Goal: Information Seeking & Learning: Learn about a topic

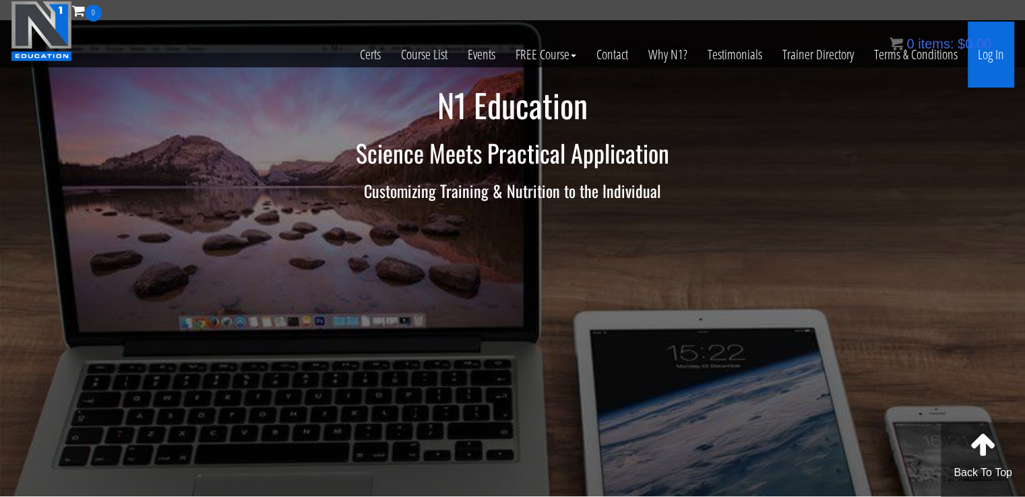
click at [983, 58] on link "Log In" at bounding box center [991, 55] width 46 height 66
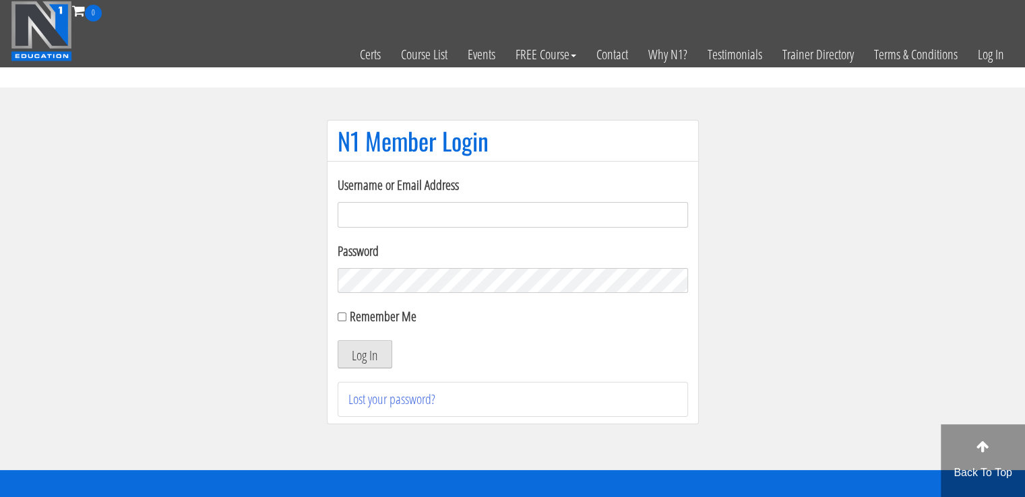
type input "masampavlovic06@gmail.com"
click at [369, 359] on button "Log In" at bounding box center [365, 354] width 55 height 28
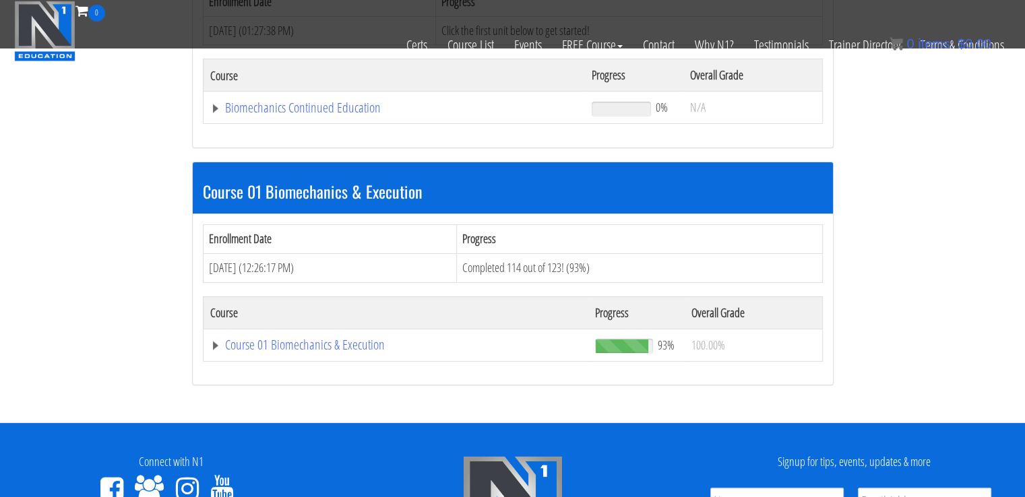
scroll to position [276, 0]
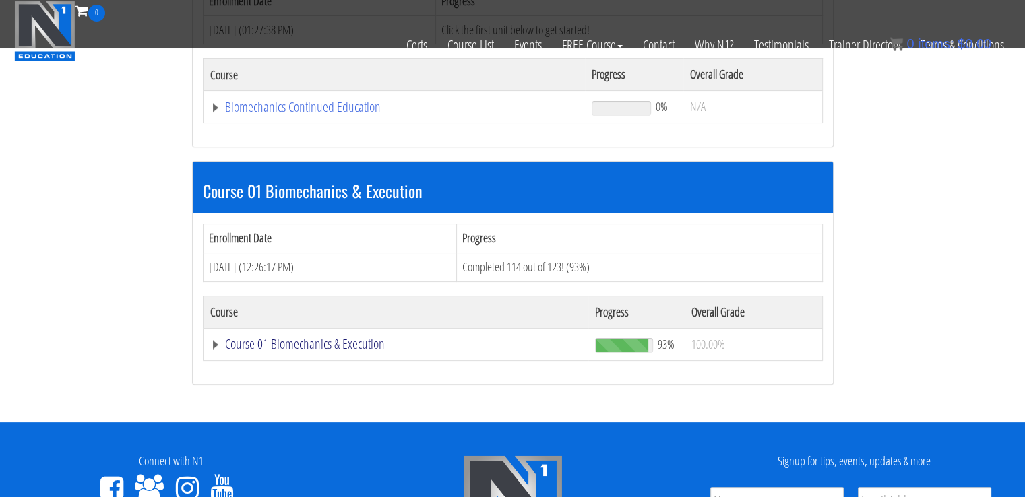
click at [272, 350] on link "Course 01 Biomechanics & Execution" at bounding box center [396, 344] width 372 height 13
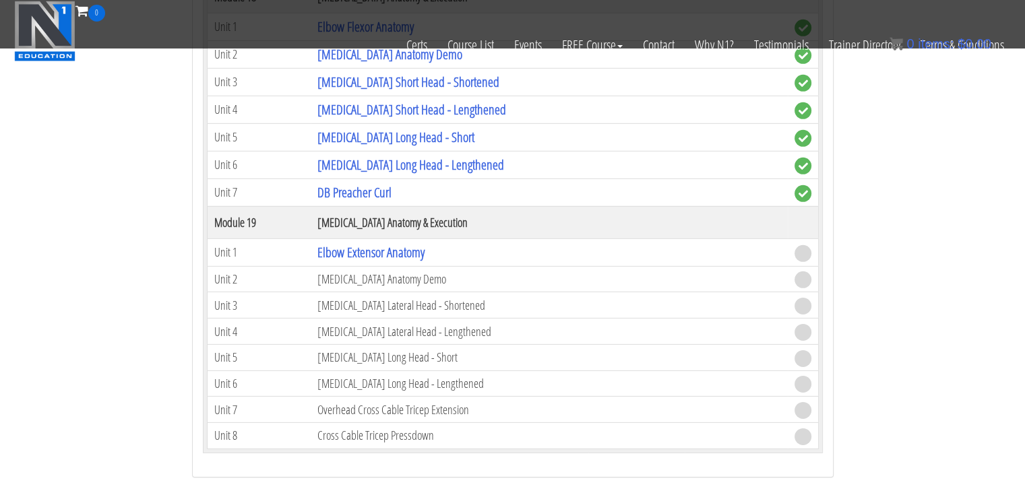
scroll to position [4200, 0]
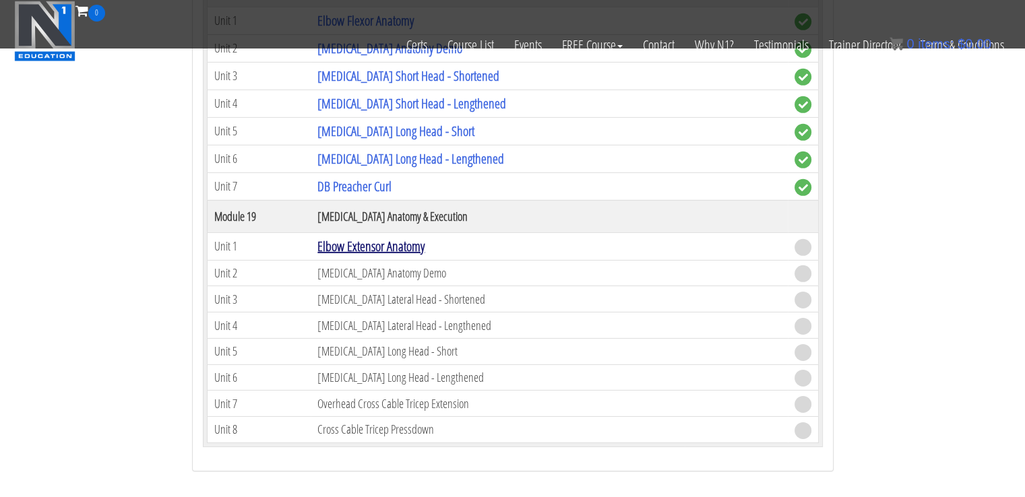
click at [380, 237] on link "Elbow Extensor Anatomy" at bounding box center [370, 246] width 107 height 18
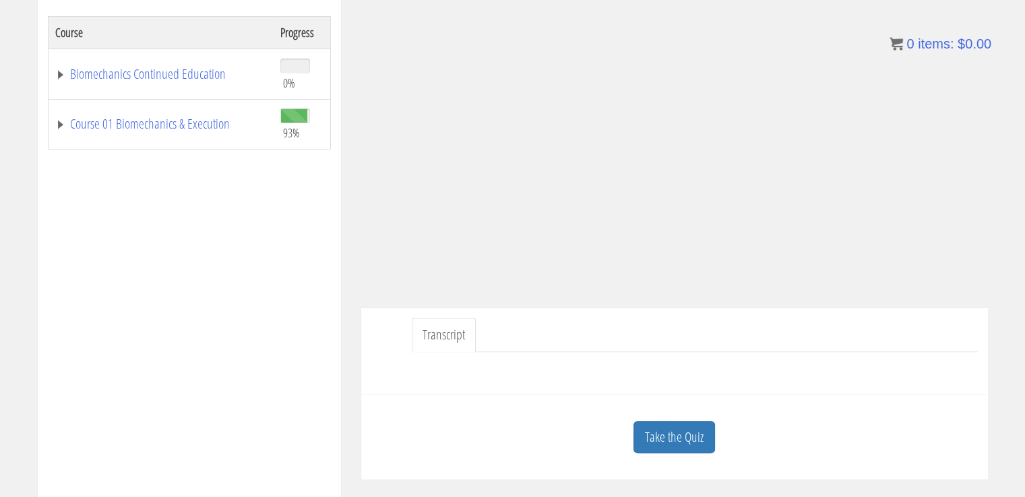
scroll to position [226, 0]
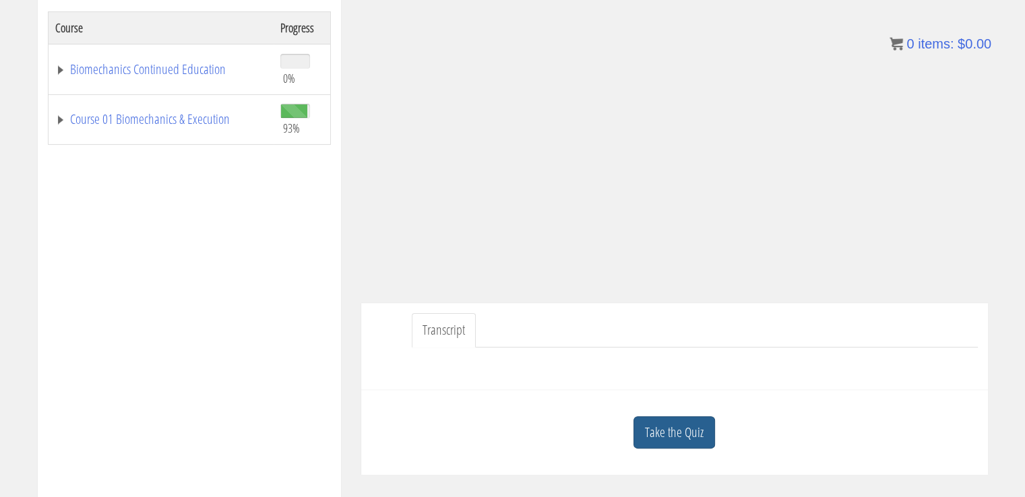
click at [687, 434] on link "Take the Quiz" at bounding box center [674, 432] width 82 height 33
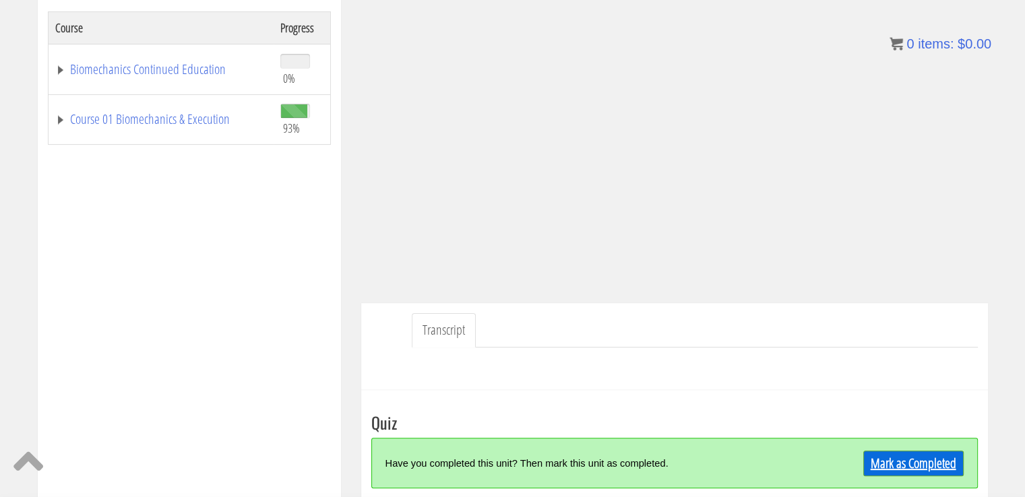
click at [925, 465] on link "Mark as Completed" at bounding box center [913, 464] width 100 height 26
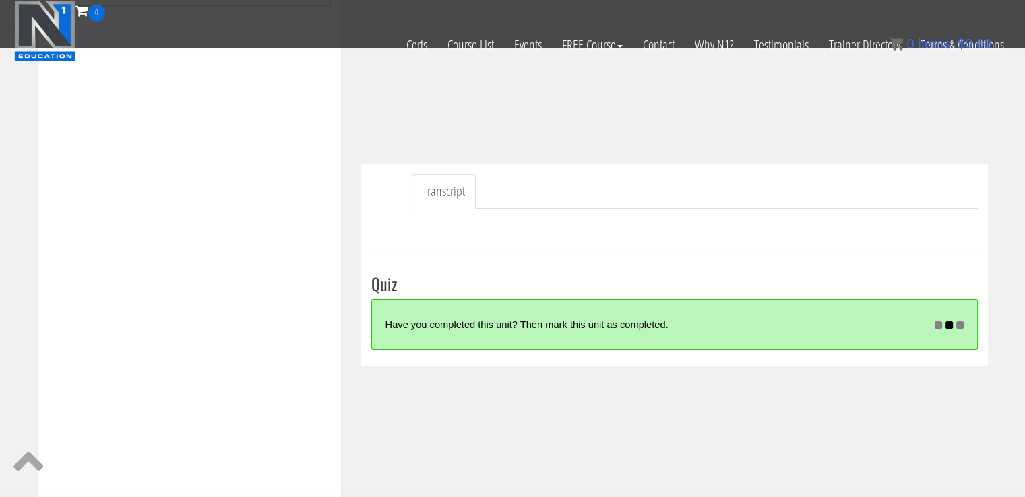
scroll to position [294, 0]
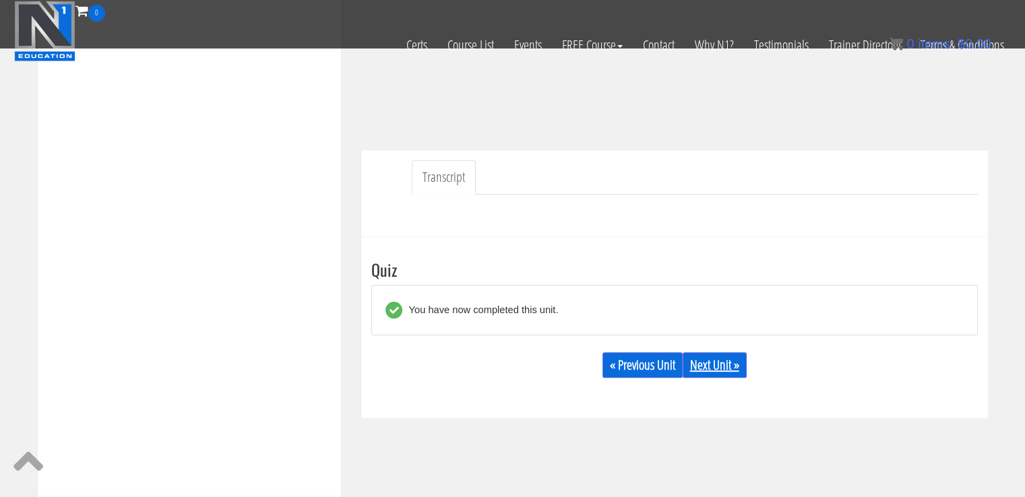
click at [713, 366] on link "Next Unit »" at bounding box center [715, 365] width 64 height 26
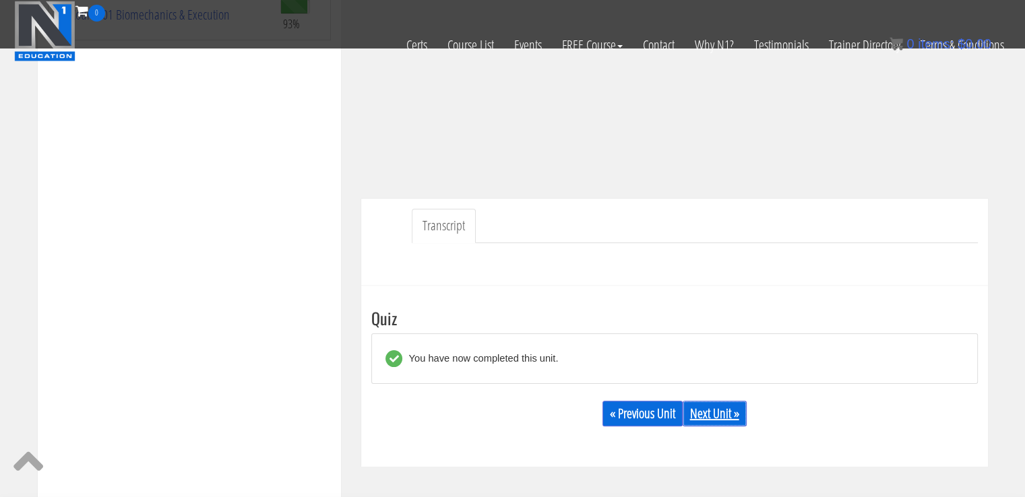
scroll to position [244, 0]
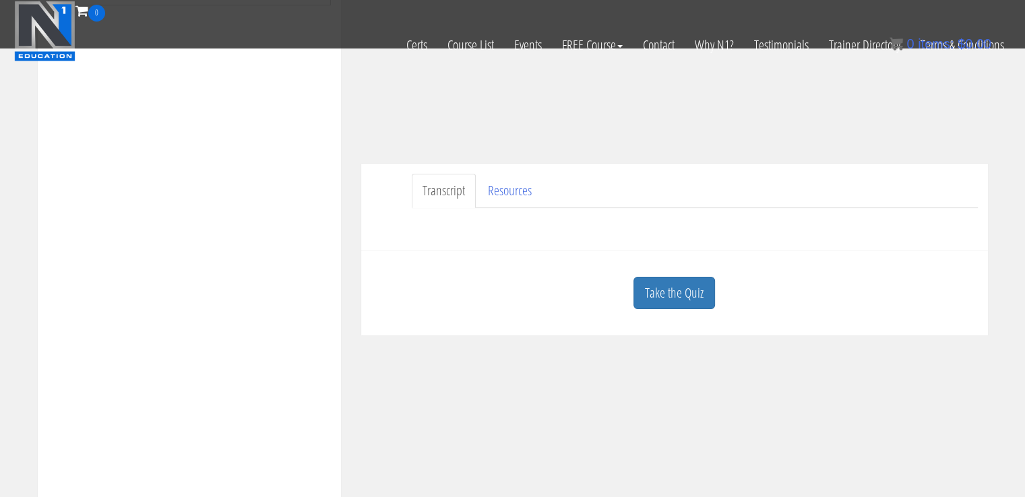
scroll to position [294, 0]
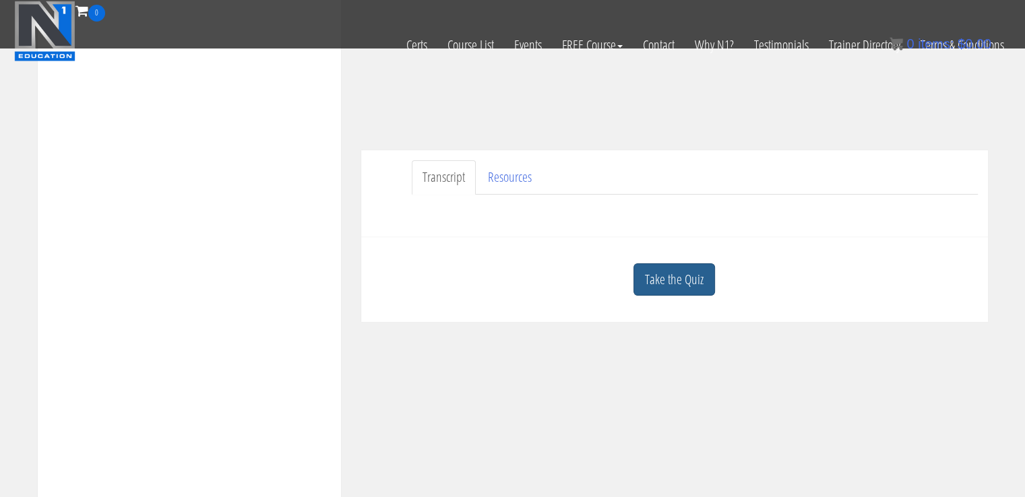
click at [695, 278] on link "Take the Quiz" at bounding box center [674, 279] width 82 height 33
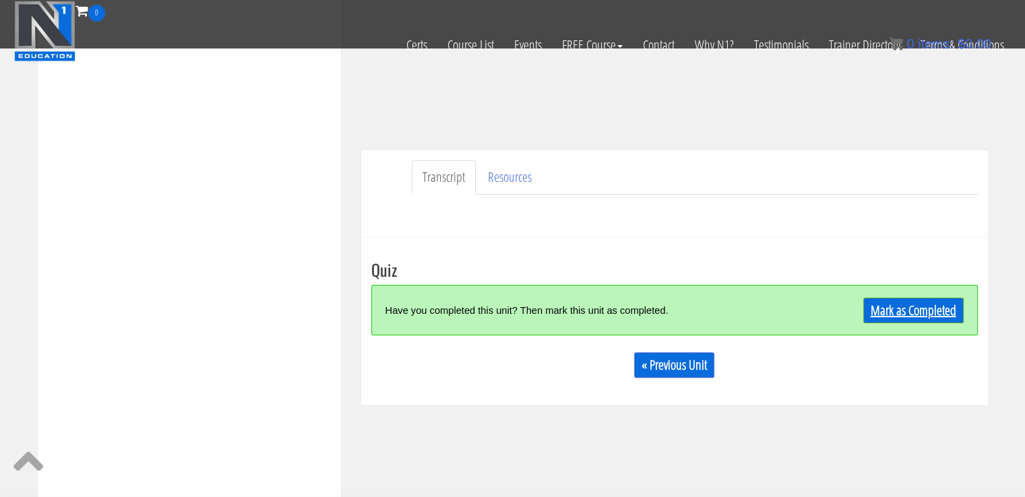
click at [903, 303] on link "Mark as Completed" at bounding box center [913, 311] width 100 height 26
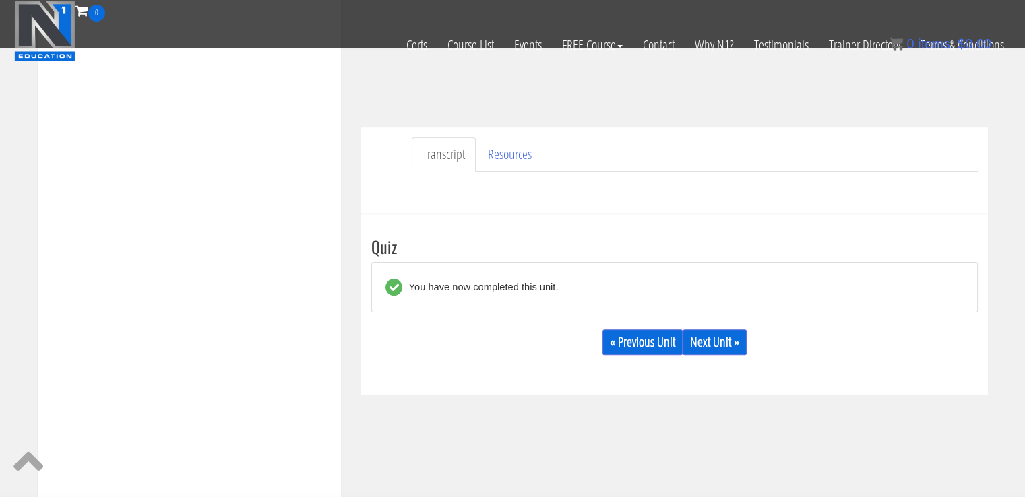
scroll to position [332, 0]
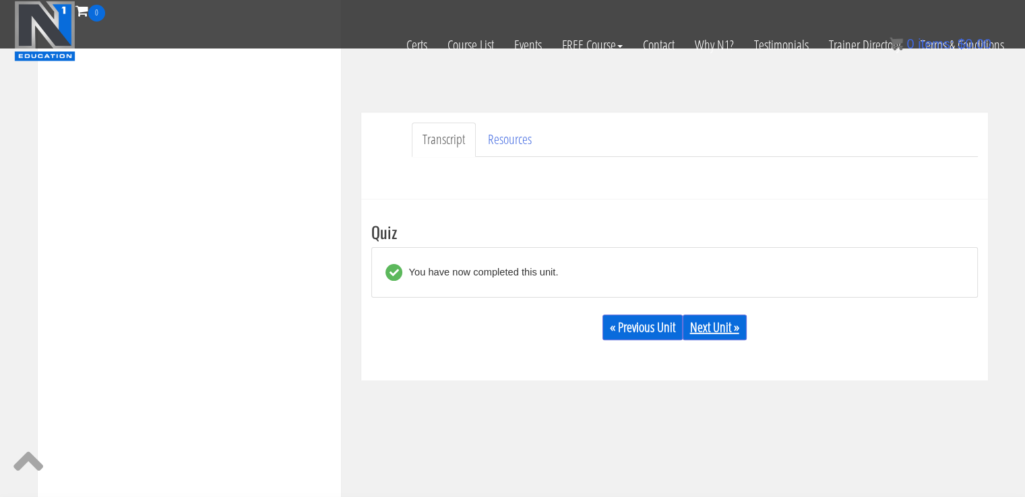
click at [719, 330] on link "Next Unit »" at bounding box center [715, 328] width 64 height 26
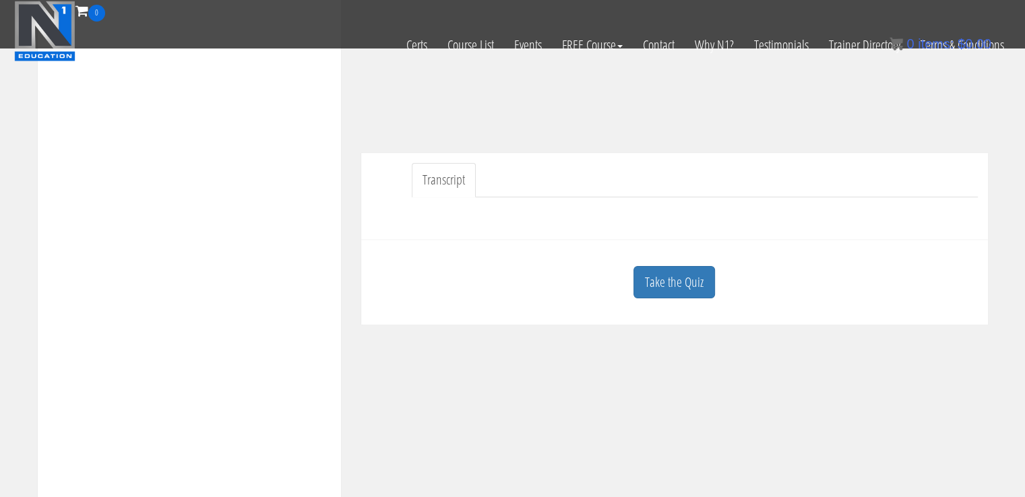
scroll to position [292, 0]
click at [689, 268] on link "Take the Quiz" at bounding box center [674, 281] width 82 height 33
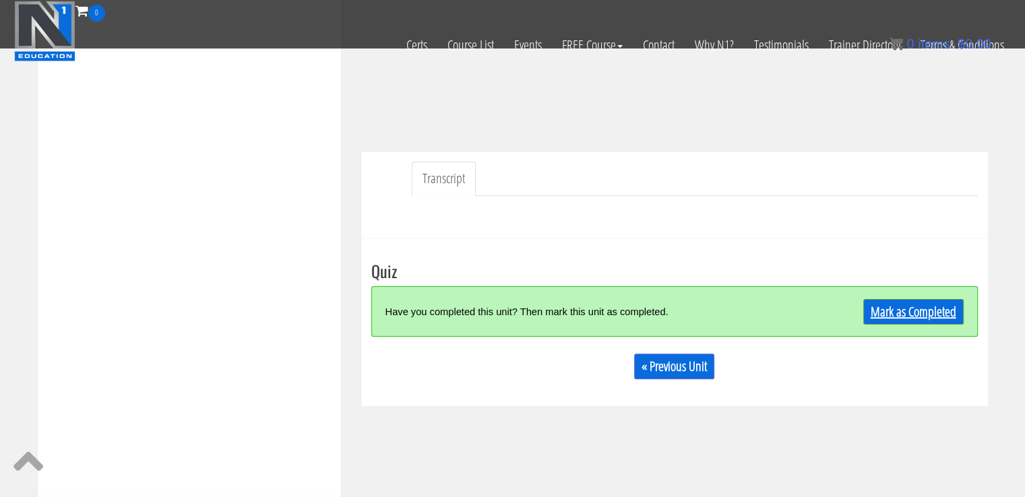
click at [932, 303] on link "Mark as Completed" at bounding box center [913, 312] width 100 height 26
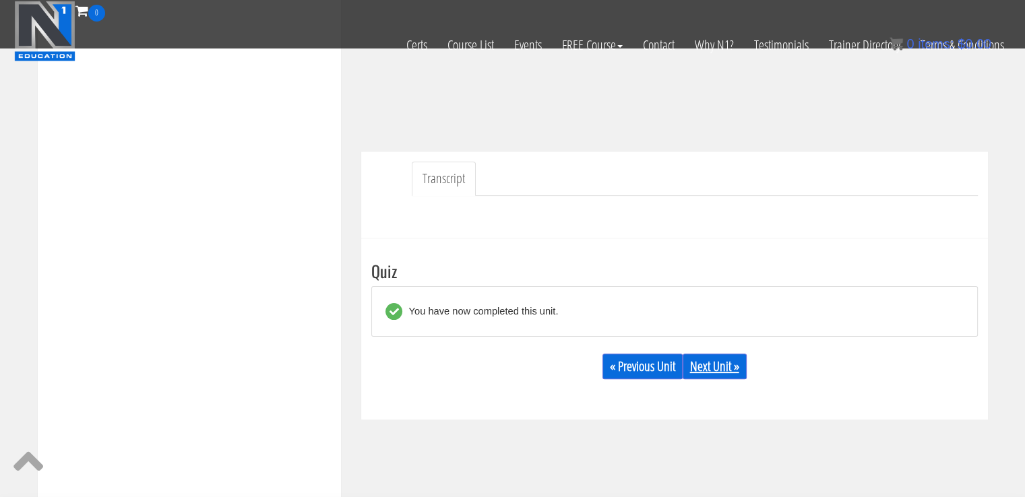
click at [728, 362] on link "Next Unit »" at bounding box center [715, 367] width 64 height 26
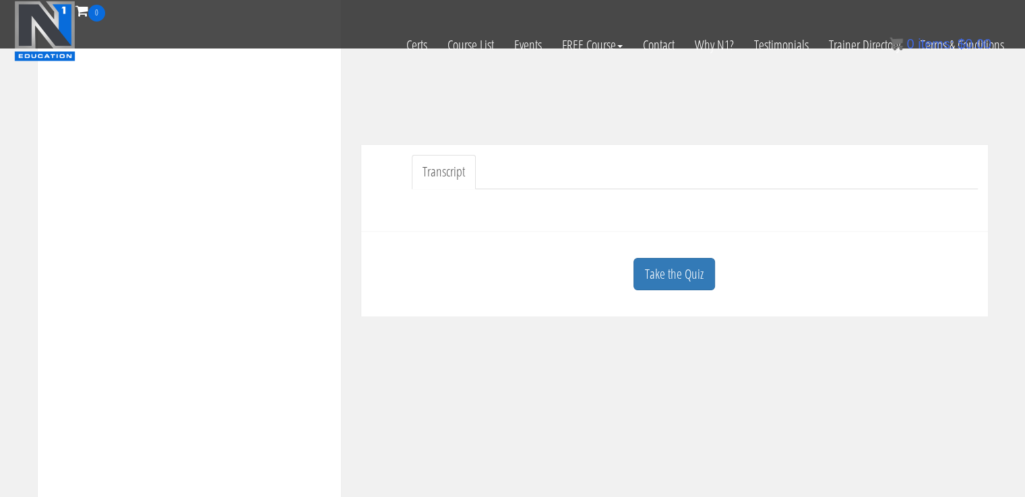
scroll to position [329, 0]
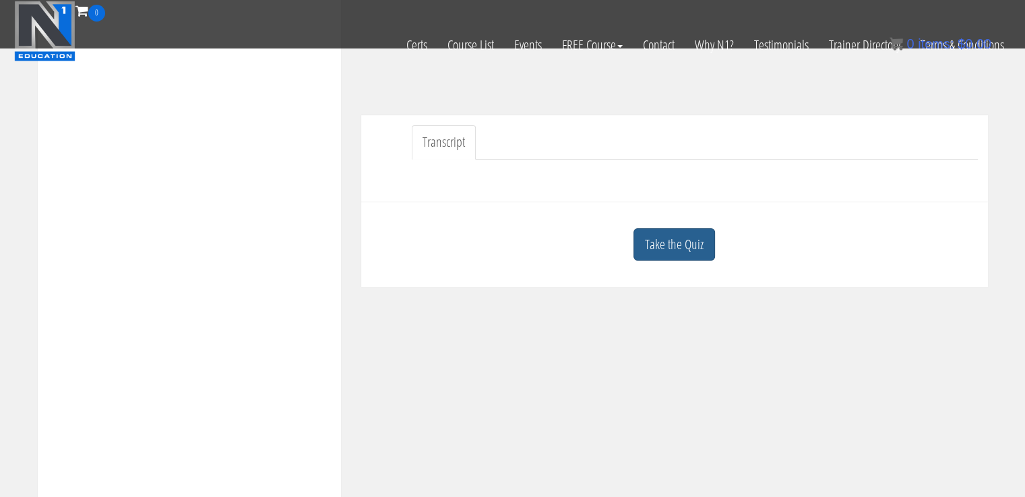
click at [691, 255] on link "Take the Quiz" at bounding box center [674, 244] width 82 height 33
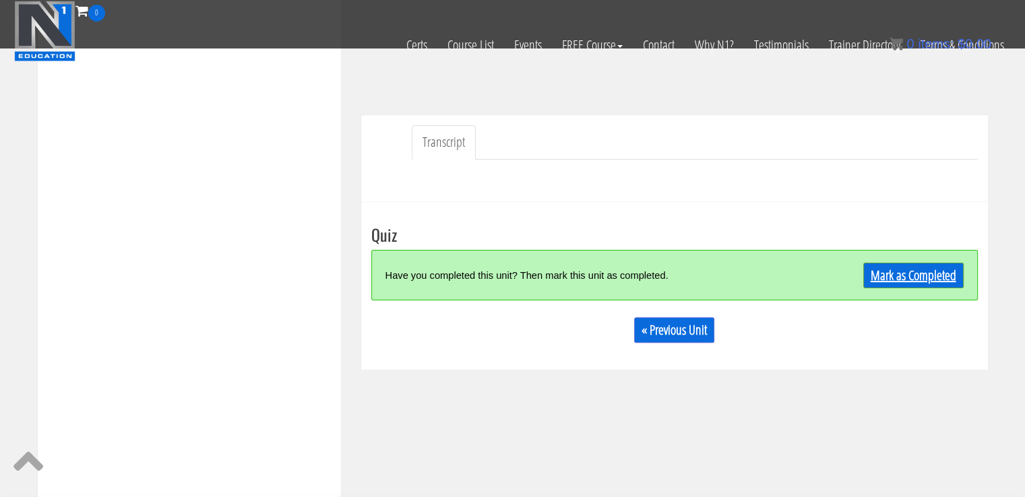
click at [894, 282] on link "Mark as Completed" at bounding box center [913, 276] width 100 height 26
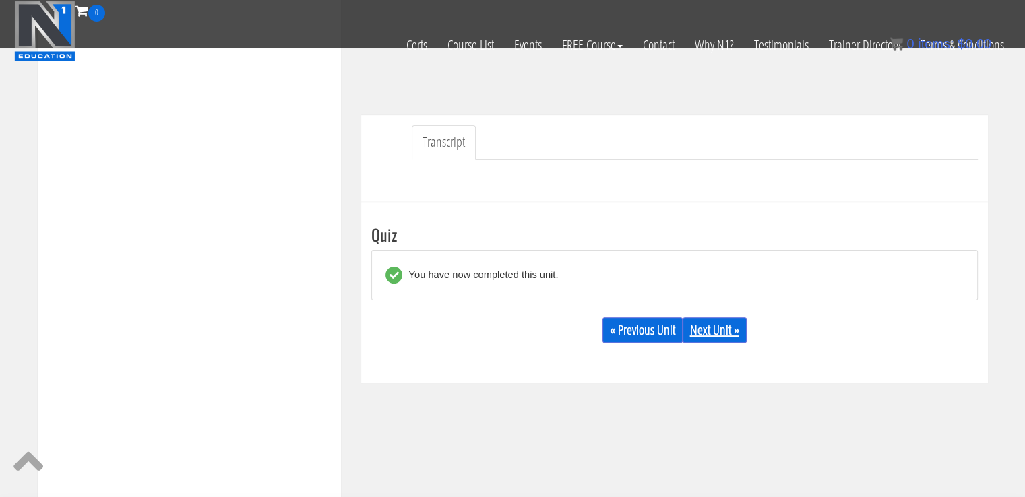
click at [713, 321] on link "Next Unit »" at bounding box center [715, 330] width 64 height 26
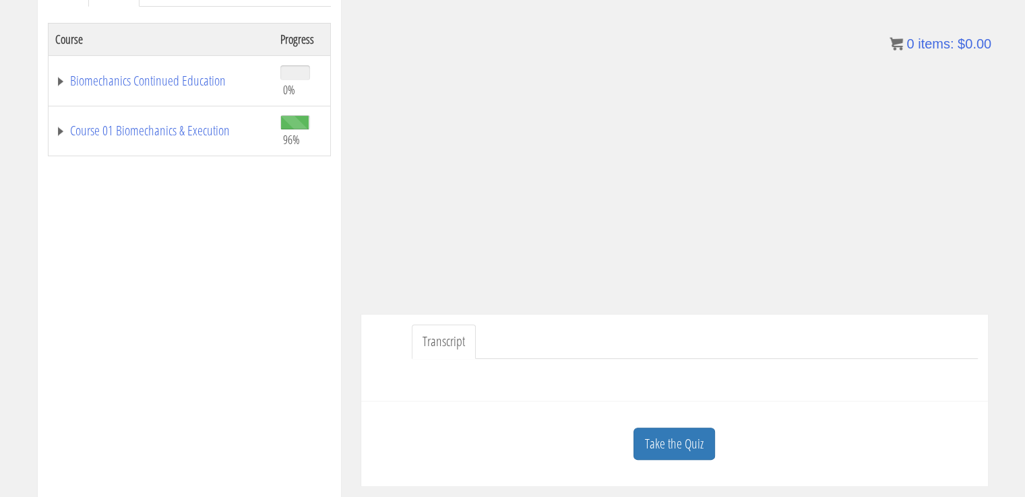
scroll to position [210, 0]
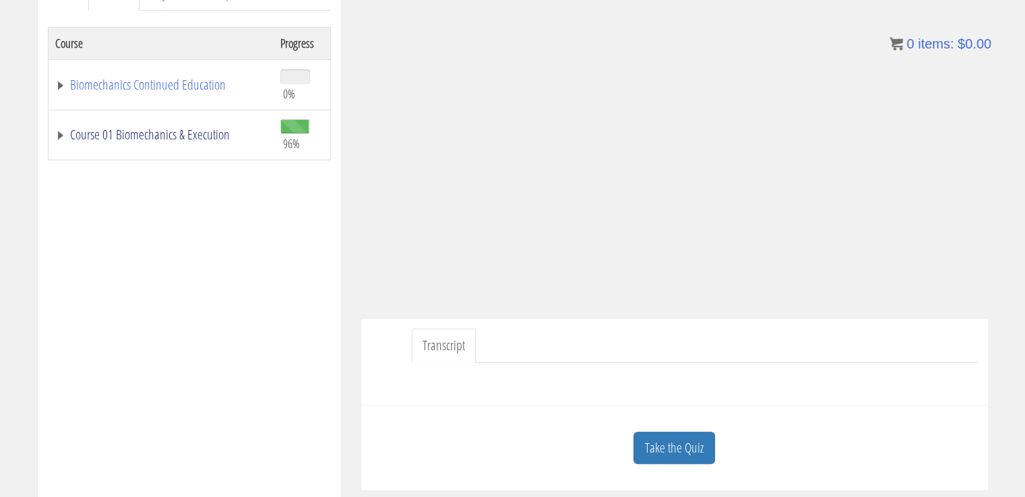
click at [197, 139] on link "Course 01 Biomechanics & Execution" at bounding box center [161, 134] width 212 height 13
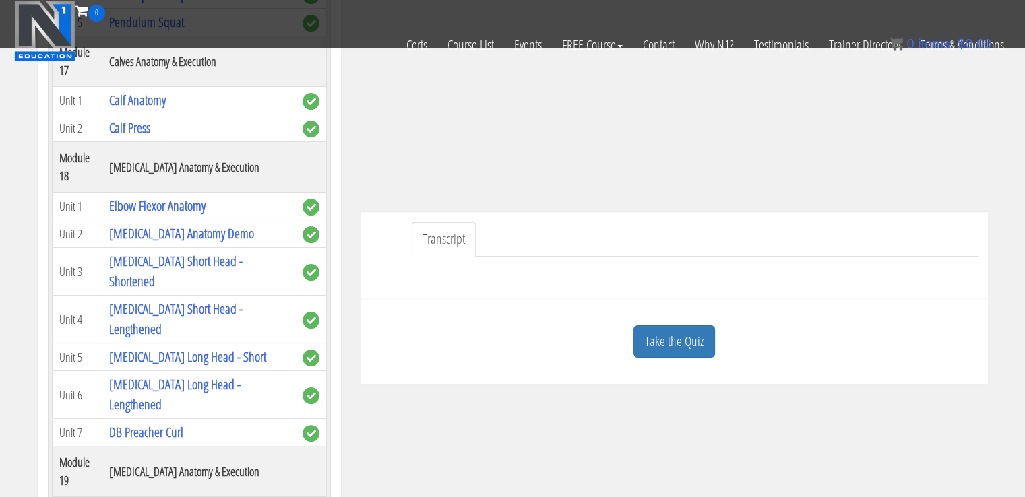
scroll to position [241, 0]
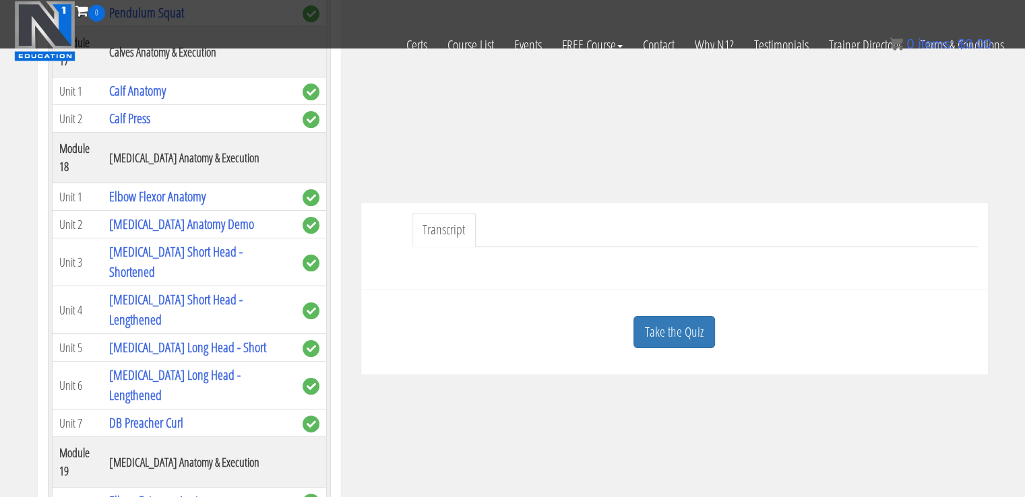
click at [717, 332] on div "Take the Quiz" at bounding box center [674, 332] width 607 height 65
click at [689, 334] on link "Take the Quiz" at bounding box center [674, 332] width 82 height 33
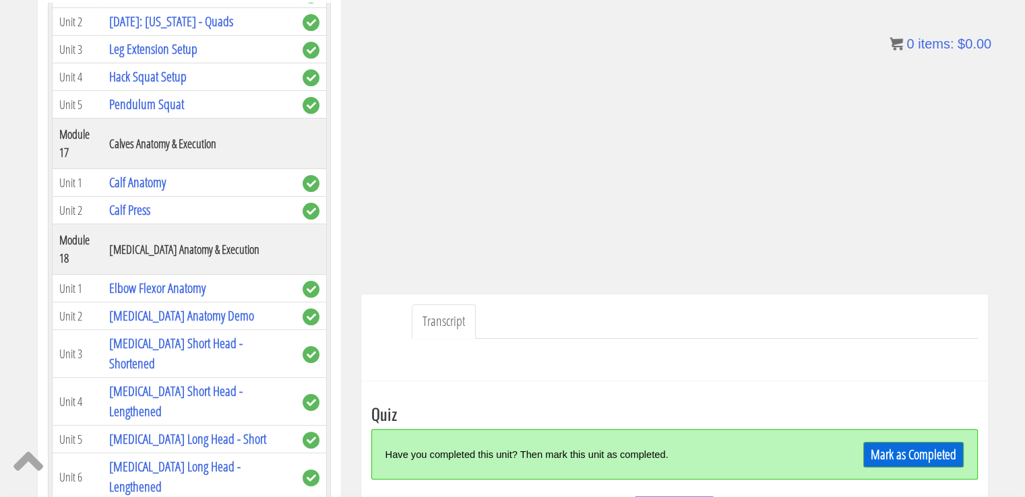
scroll to position [235, 0]
click at [911, 452] on link "Mark as Completed" at bounding box center [913, 454] width 100 height 26
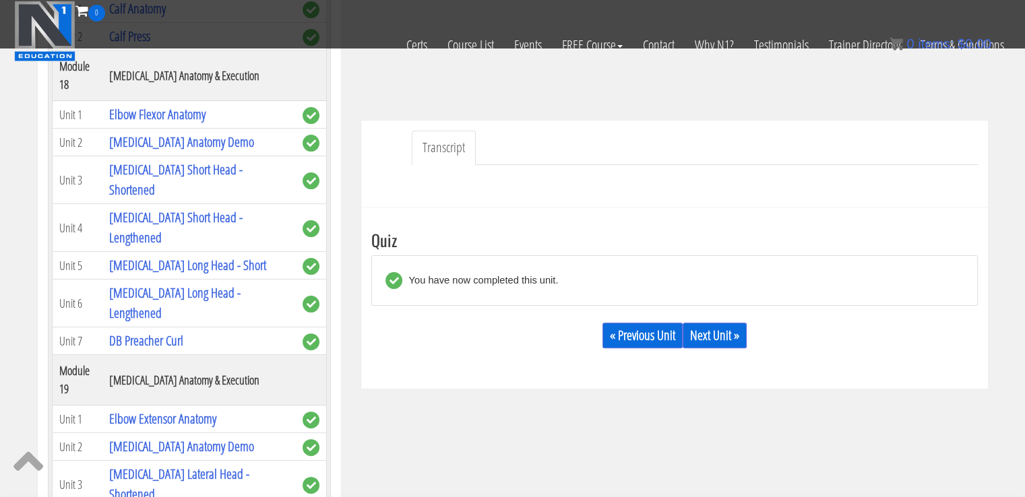
scroll to position [315, 0]
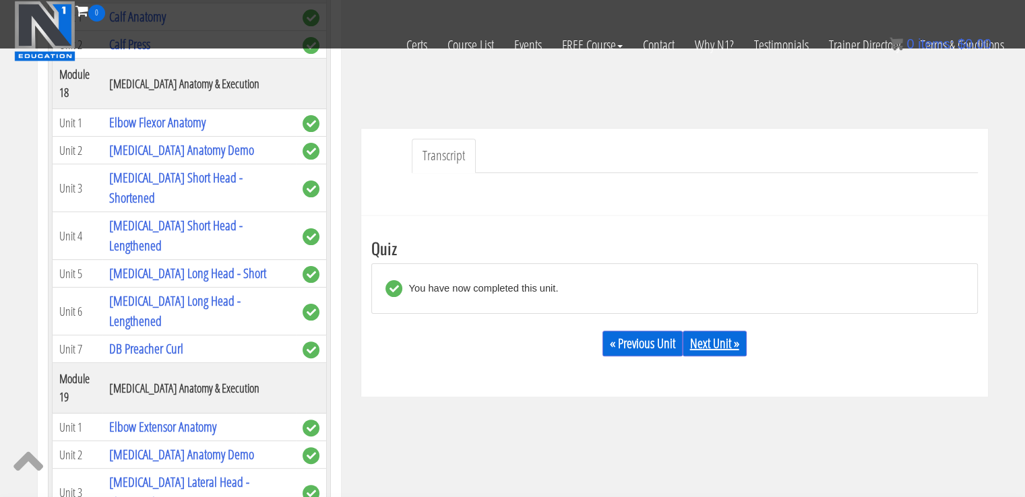
click at [720, 340] on link "Next Unit »" at bounding box center [715, 344] width 64 height 26
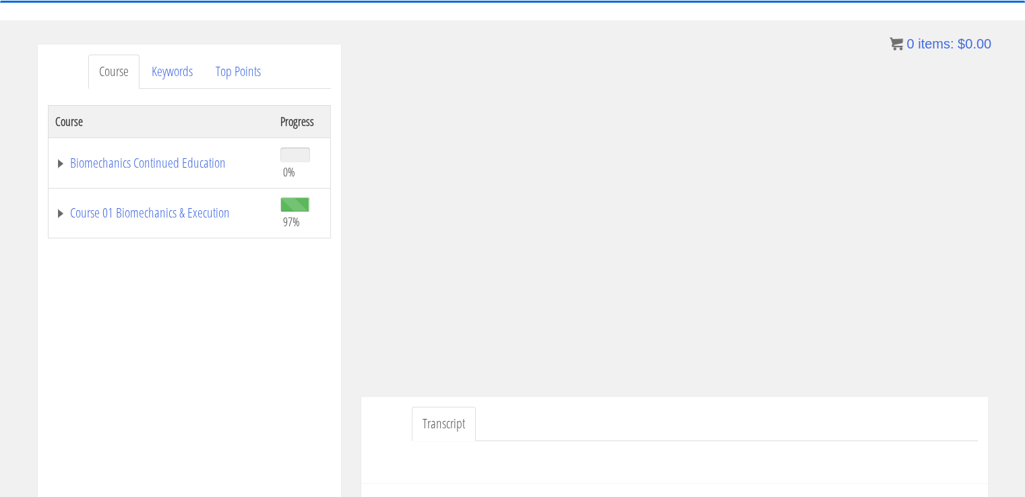
scroll to position [138, 0]
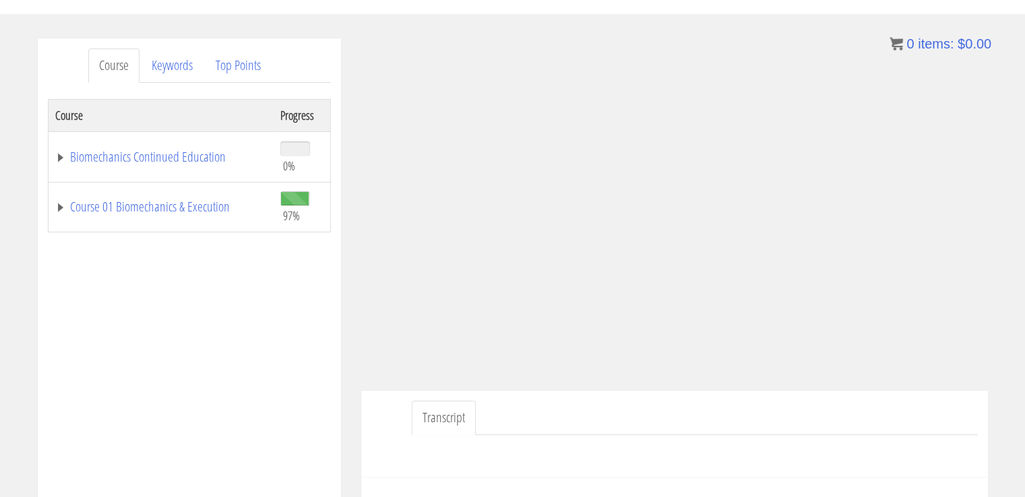
click at [845, 423] on ul "Transcript" at bounding box center [695, 418] width 566 height 34
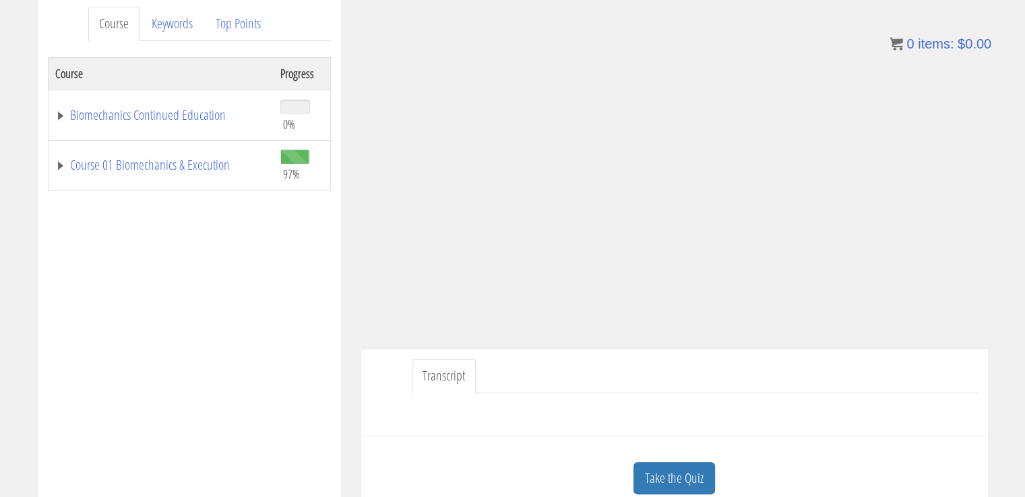
scroll to position [219, 0]
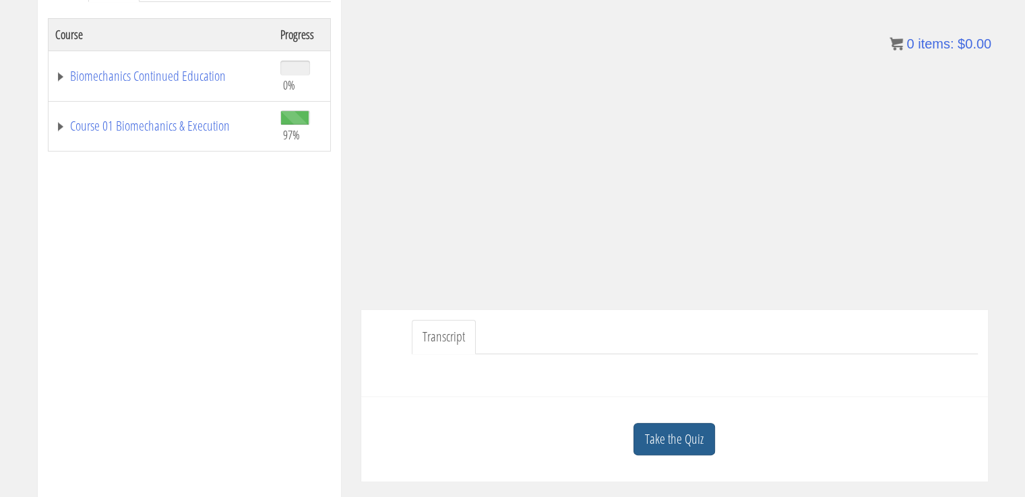
click at [678, 432] on link "Take the Quiz" at bounding box center [674, 439] width 82 height 33
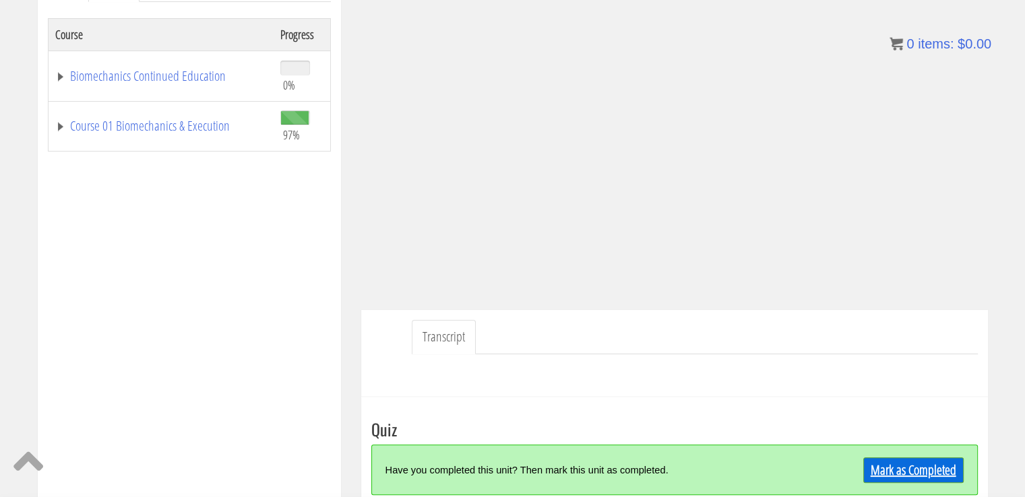
click at [916, 472] on link "Mark as Completed" at bounding box center [913, 471] width 100 height 26
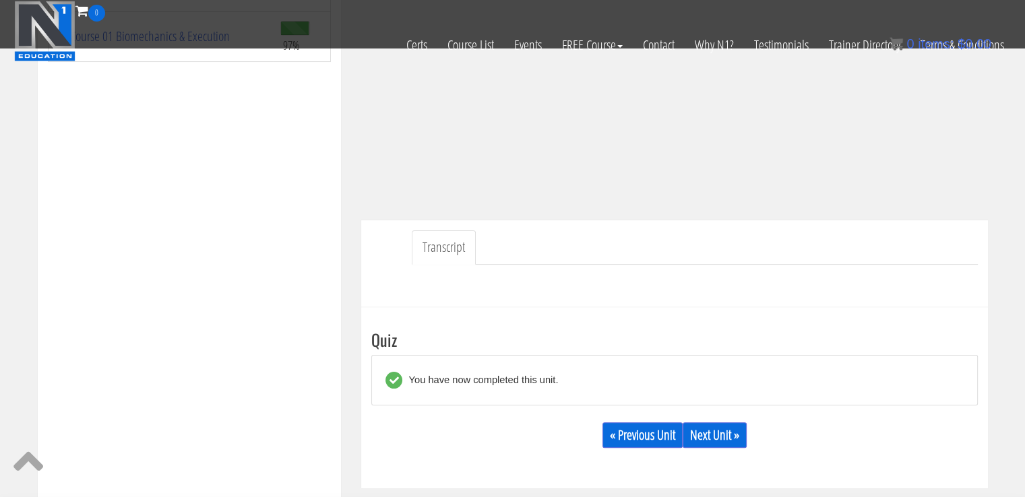
scroll to position [272, 0]
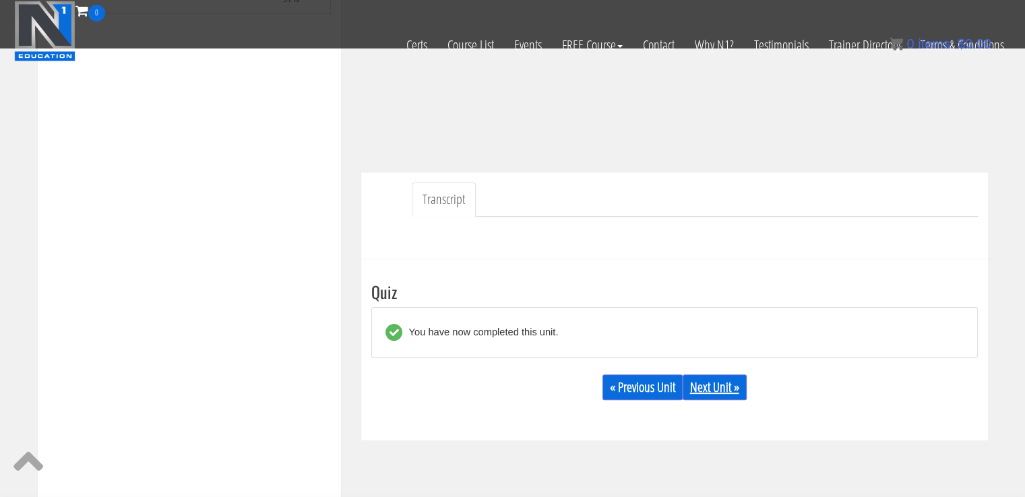
click at [722, 382] on link "Next Unit »" at bounding box center [715, 388] width 64 height 26
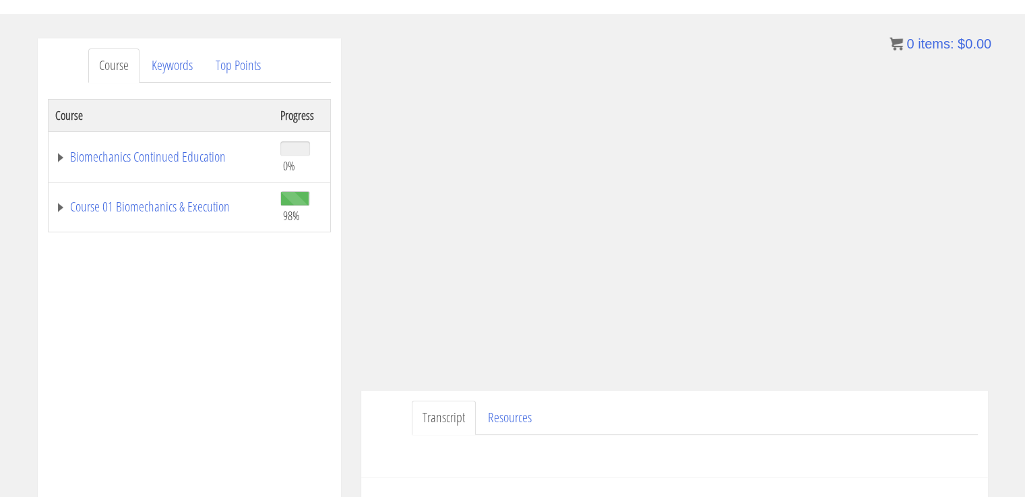
scroll to position [146, 0]
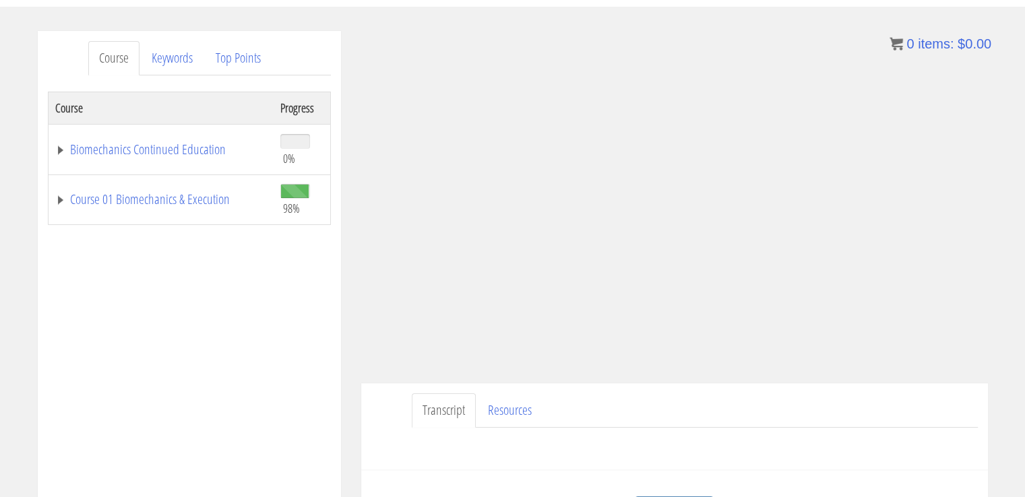
drag, startPoint x: 1022, startPoint y: 216, endPoint x: 1022, endPoint y: 227, distance: 11.5
click at [1022, 227] on div "Course Keywords Top Points Course Progress Biomechanics Continued Education 0% …" at bounding box center [512, 412] width 1025 height 762
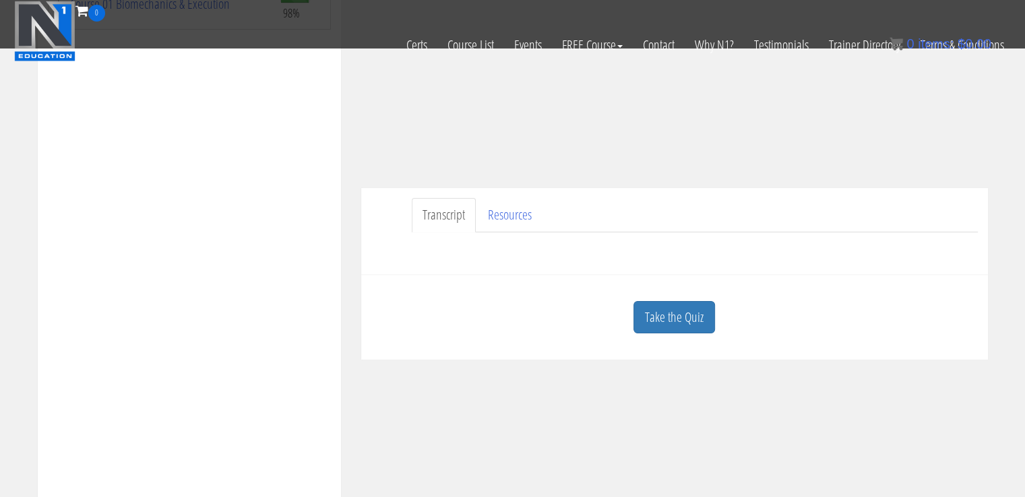
scroll to position [278, 0]
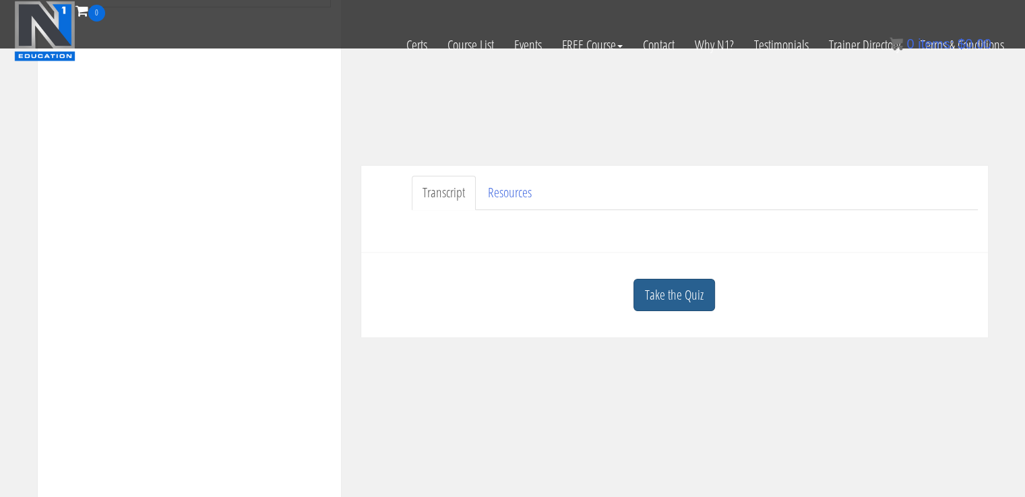
click at [700, 300] on link "Take the Quiz" at bounding box center [674, 295] width 82 height 33
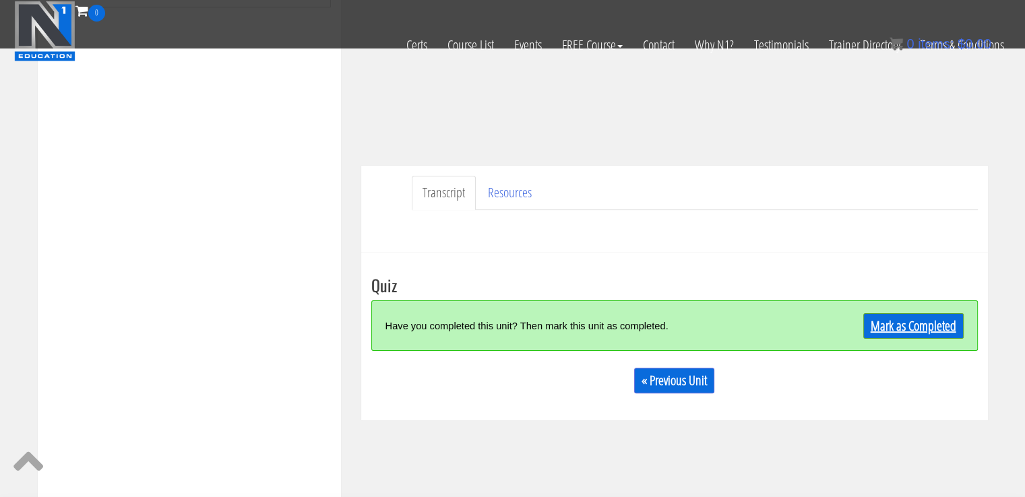
click at [894, 327] on link "Mark as Completed" at bounding box center [913, 326] width 100 height 26
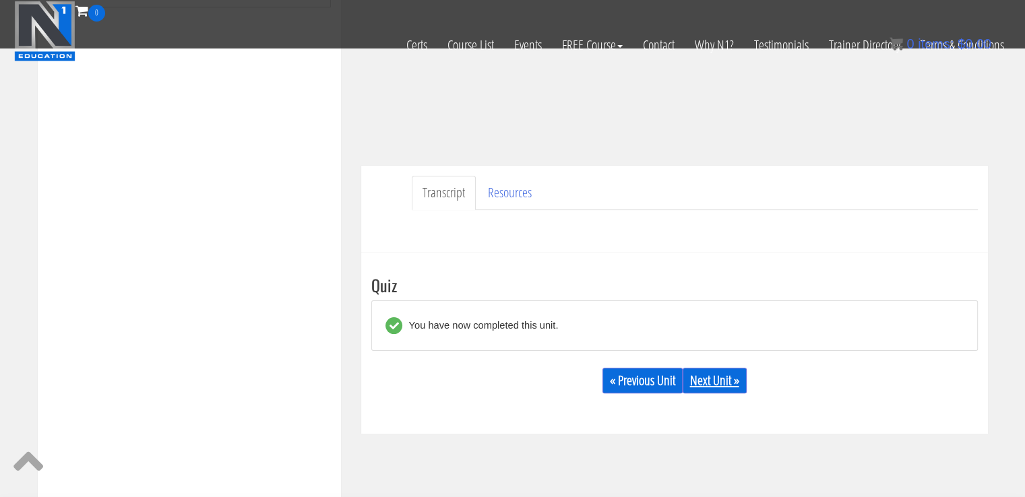
click at [720, 387] on link "Next Unit »" at bounding box center [715, 381] width 64 height 26
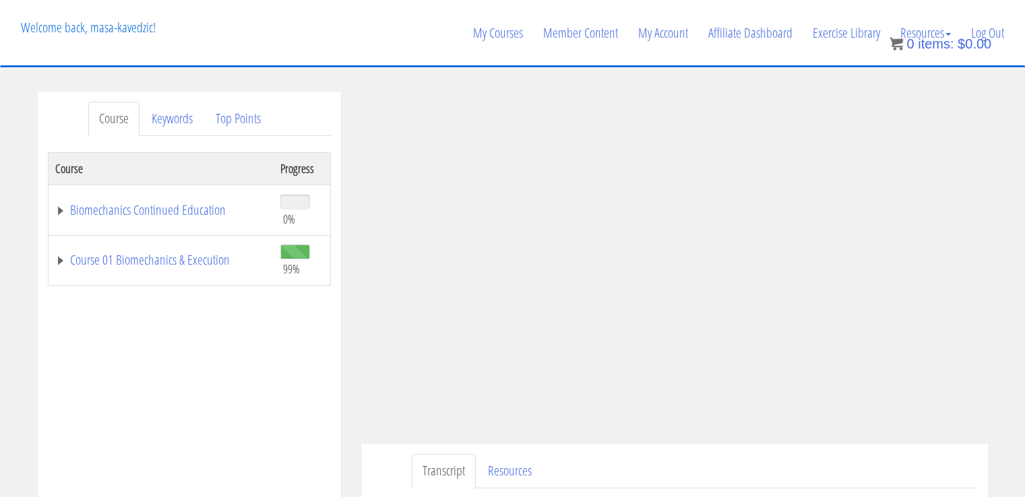
scroll to position [434, 0]
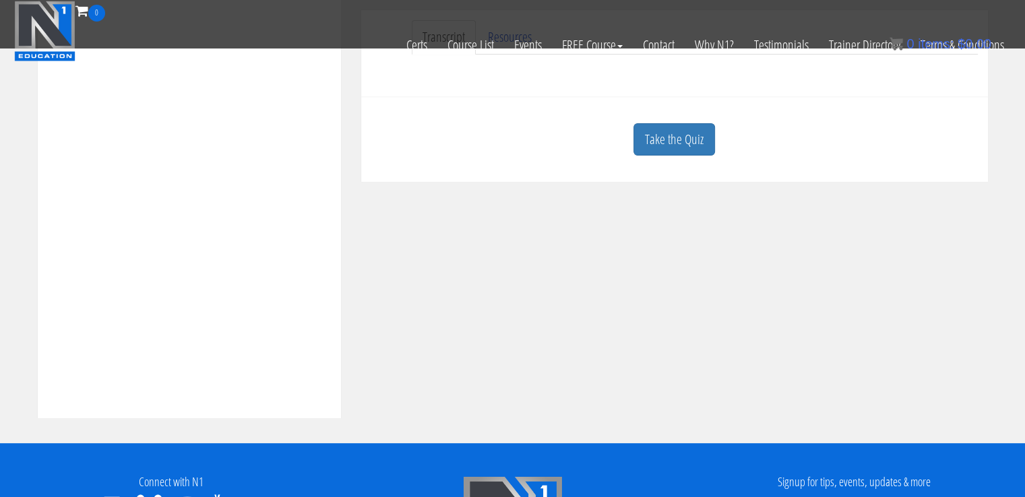
click at [1024, 196] on html "Skip to content Toggle navigation 0 Certs Course List Events FREE Course Course…" at bounding box center [512, 209] width 1025 height 1286
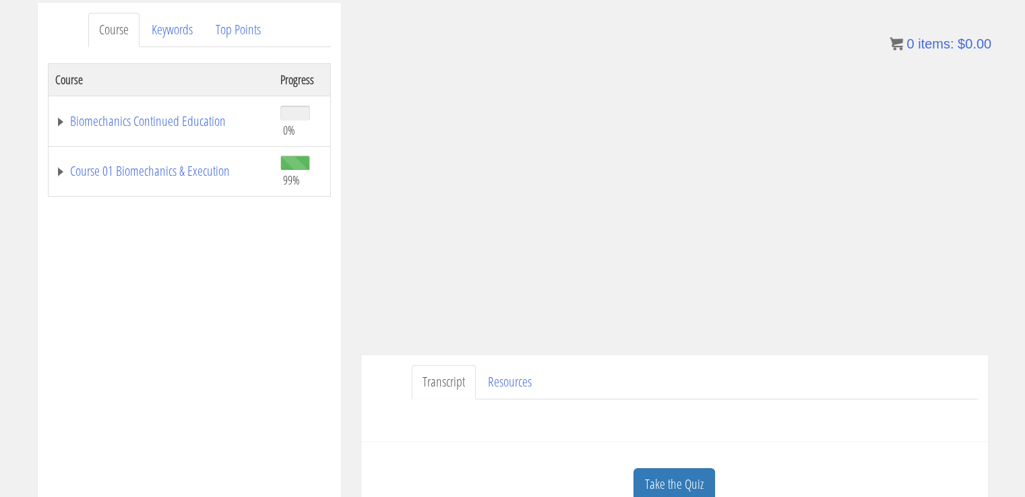
scroll to position [201, 0]
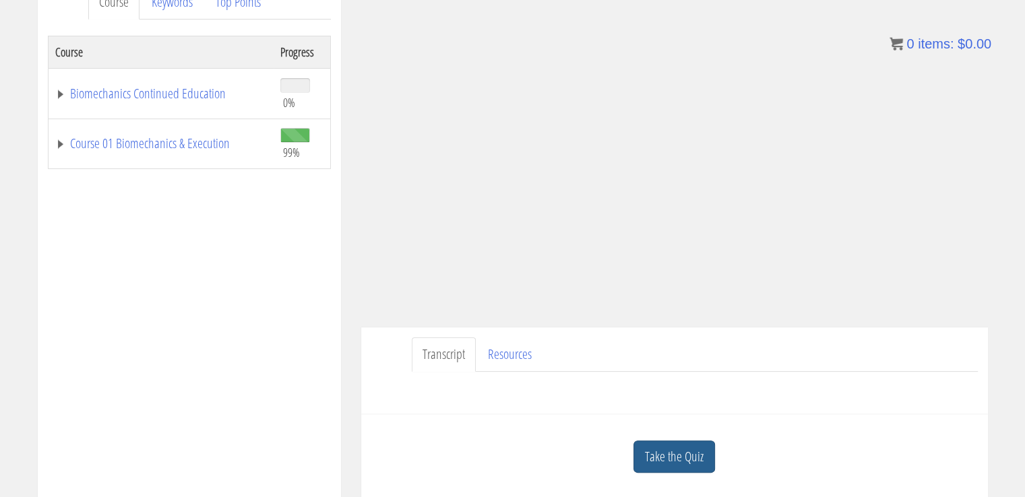
click at [683, 458] on link "Take the Quiz" at bounding box center [674, 457] width 82 height 33
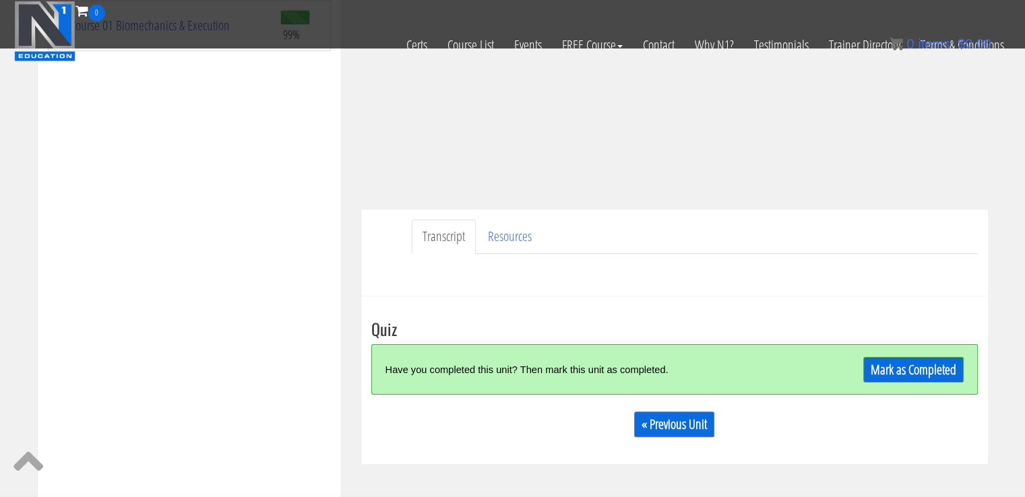
scroll to position [251, 0]
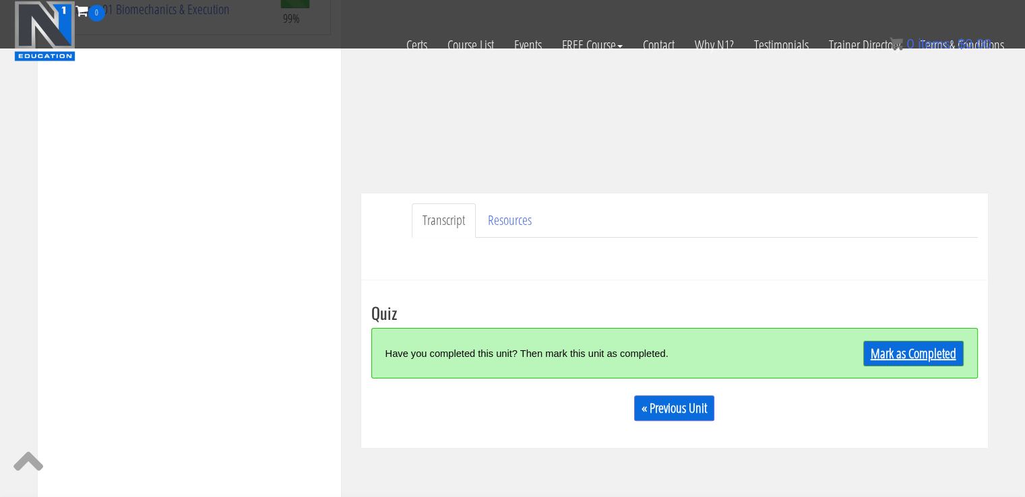
click at [925, 365] on link "Mark as Completed" at bounding box center [913, 354] width 100 height 26
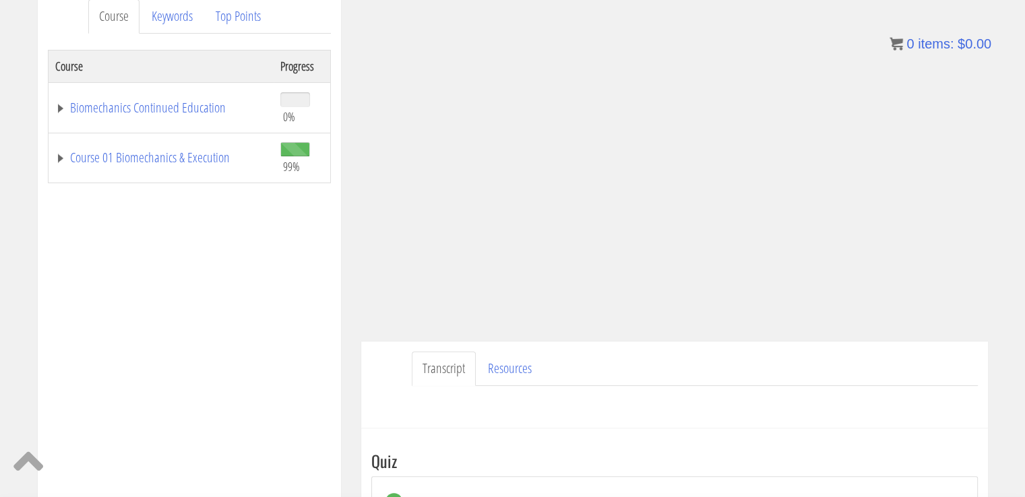
scroll to position [150, 0]
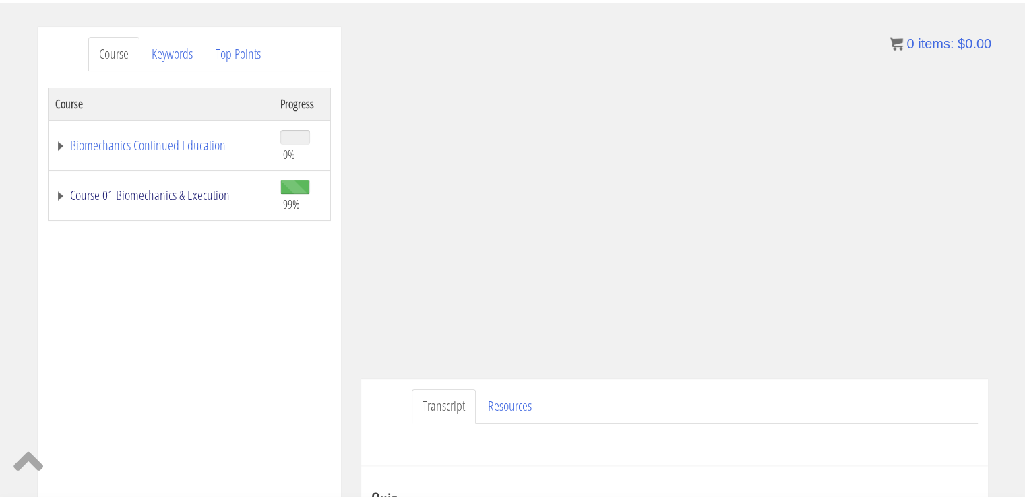
click at [175, 195] on link "Course 01 Biomechanics & Execution" at bounding box center [161, 195] width 212 height 13
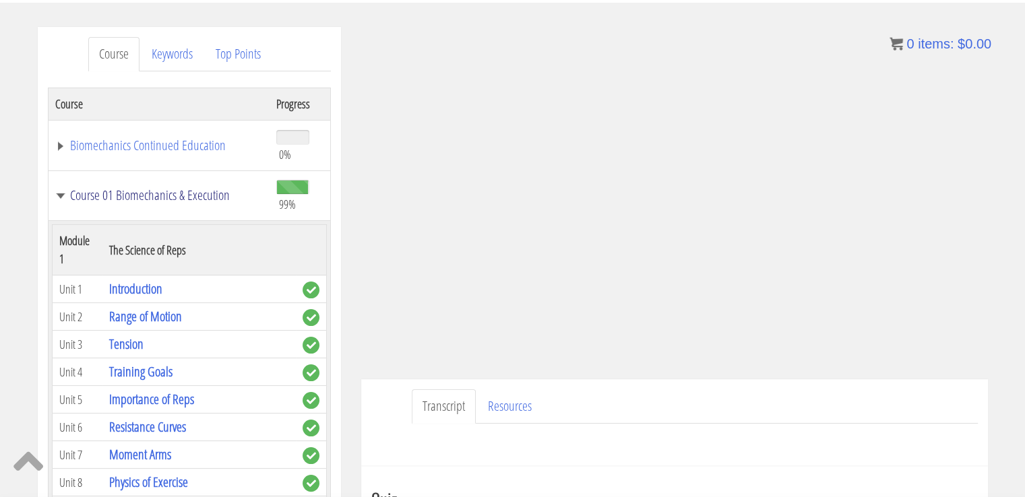
click at [164, 190] on link "Course 01 Biomechanics & Execution" at bounding box center [159, 195] width 208 height 13
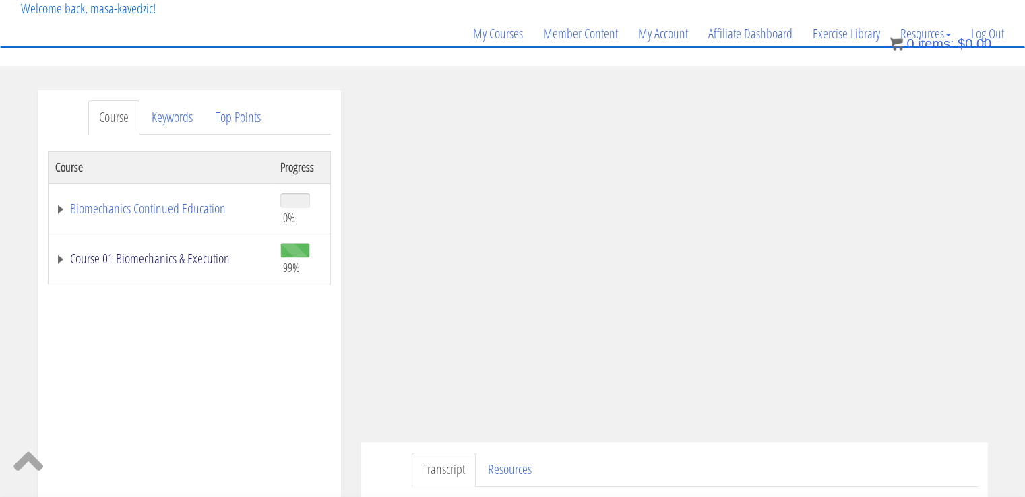
scroll to position [30, 0]
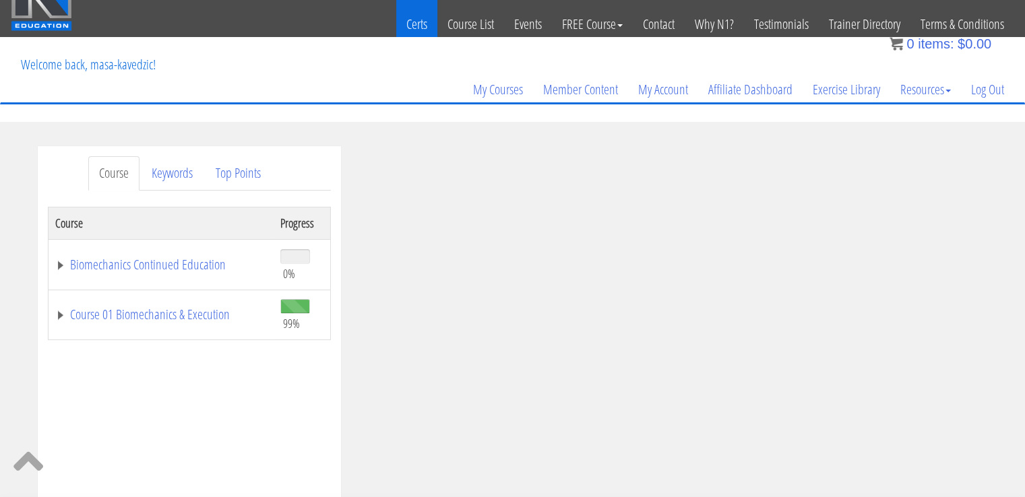
click at [422, 14] on link "Certs" at bounding box center [416, 24] width 41 height 66
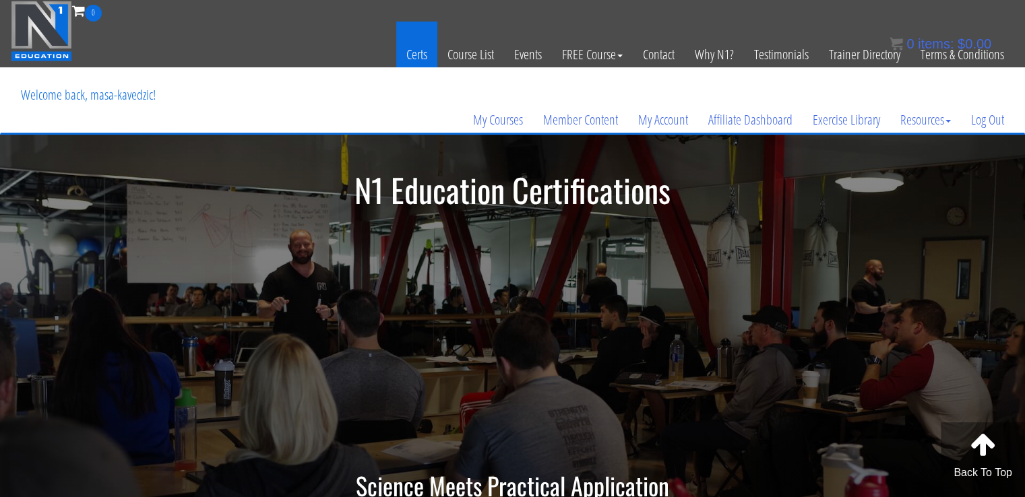
click at [409, 56] on link "Certs" at bounding box center [416, 55] width 41 height 66
drag, startPoint x: 1023, startPoint y: 106, endPoint x: 1028, endPoint y: 118, distance: 12.7
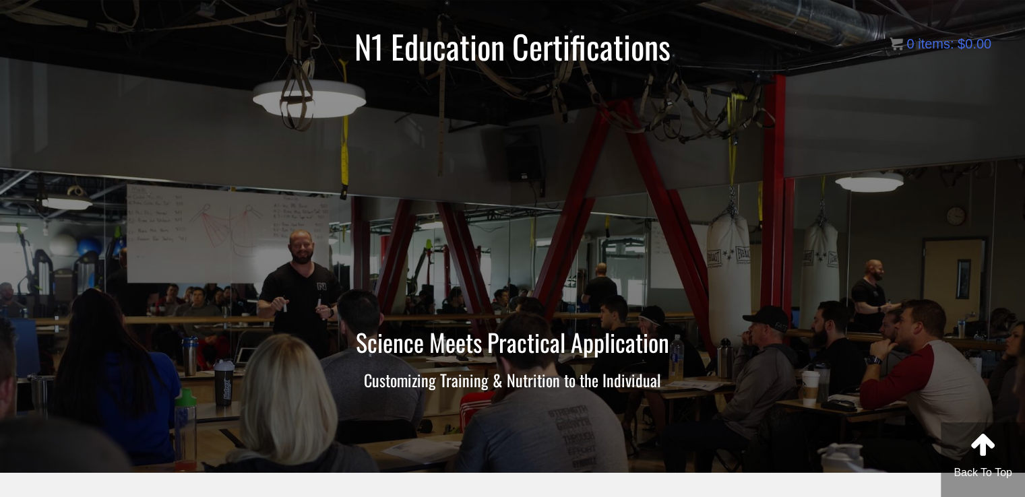
scroll to position [159, 0]
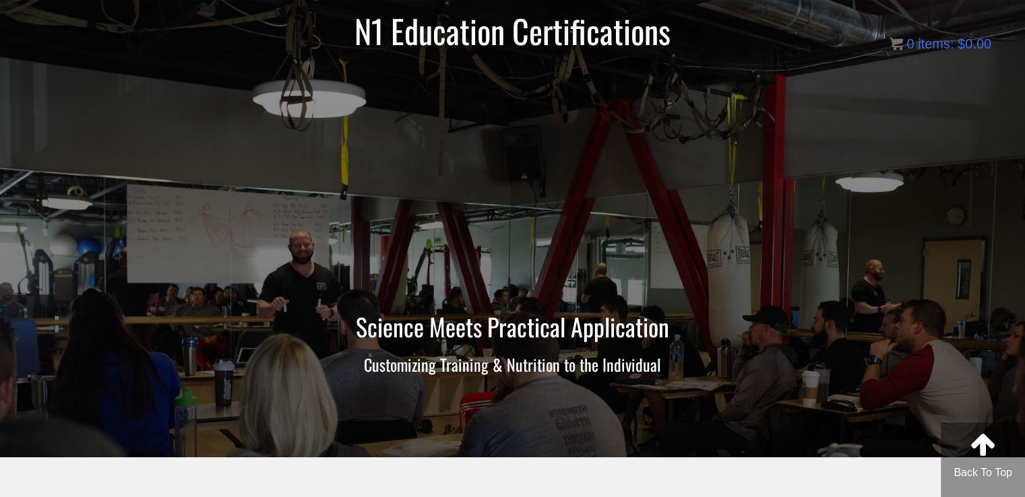
drag, startPoint x: 1023, startPoint y: 168, endPoint x: 1034, endPoint y: 175, distance: 13.6
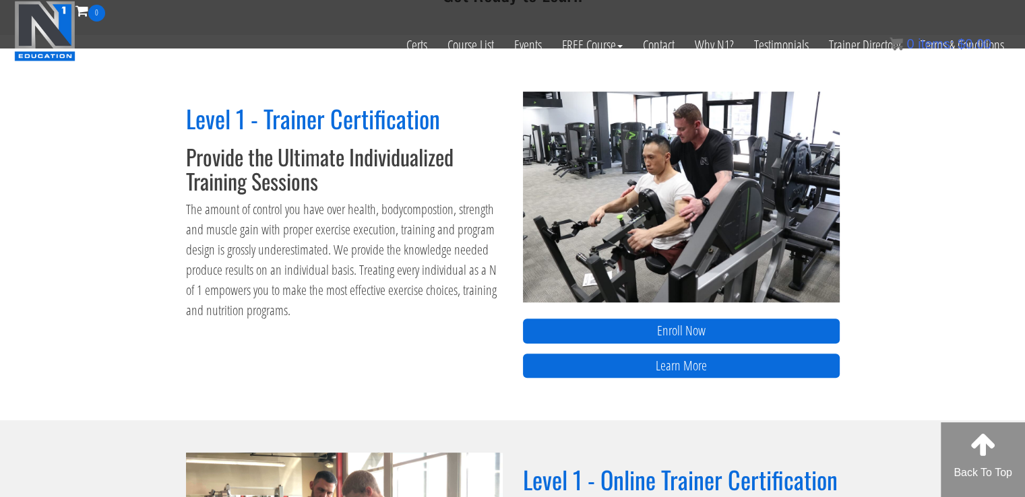
scroll to position [576, 0]
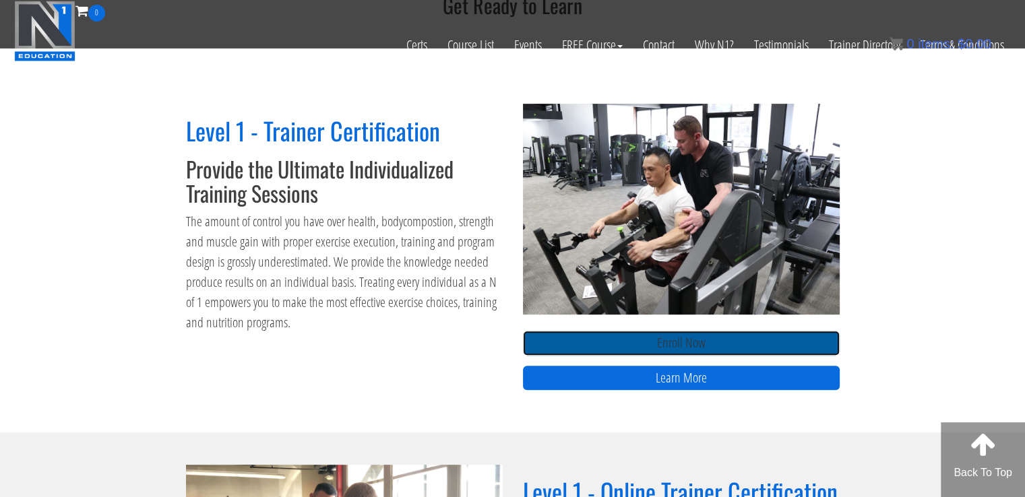
click at [757, 348] on link "Enroll Now" at bounding box center [681, 343] width 317 height 25
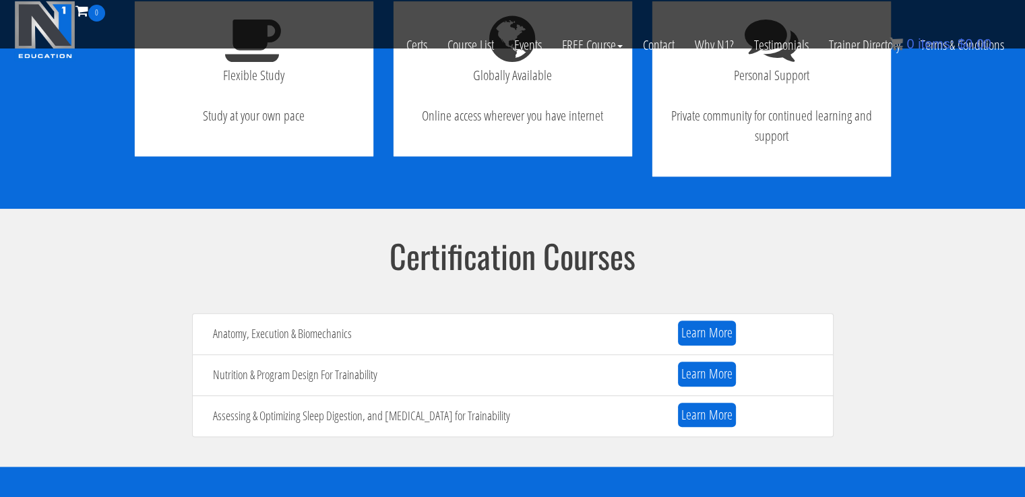
scroll to position [1299, 0]
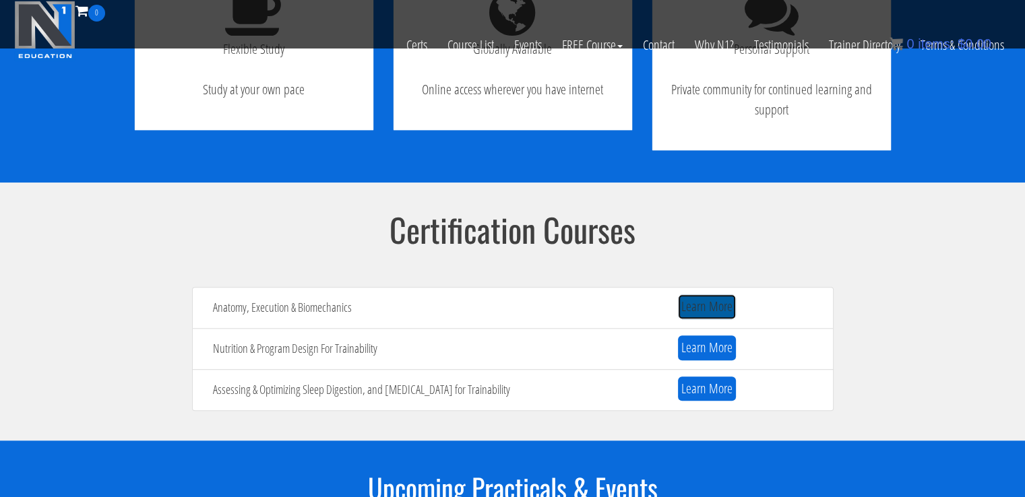
click at [714, 305] on link "Learn More" at bounding box center [707, 306] width 58 height 25
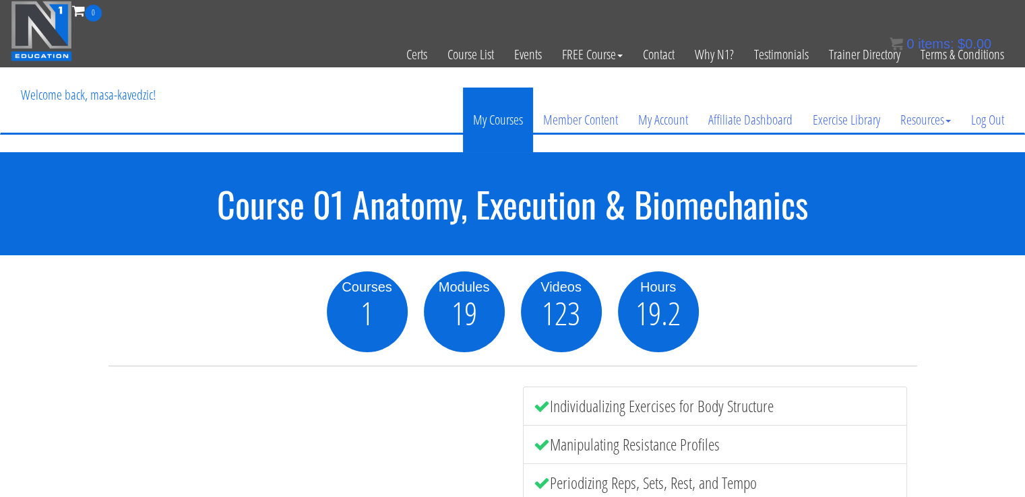
click at [504, 125] on link "My Courses" at bounding box center [498, 120] width 70 height 65
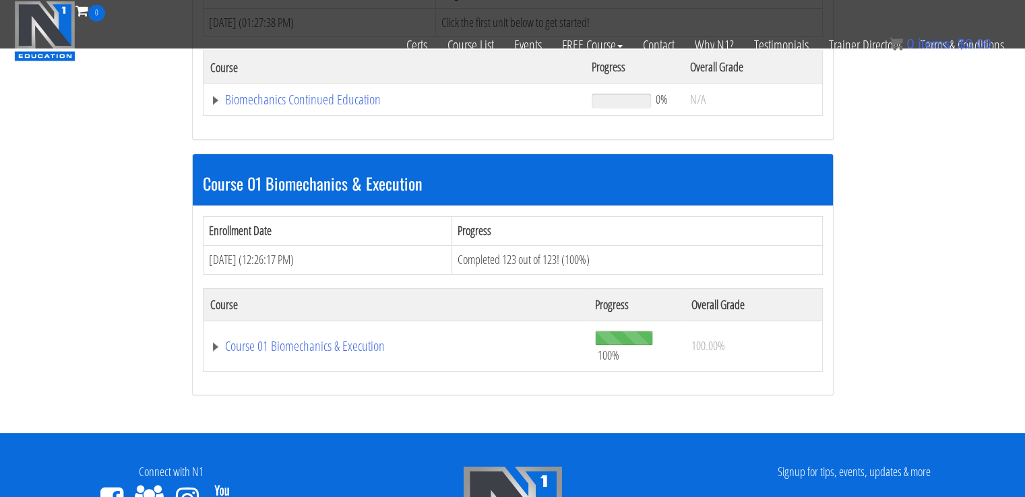
scroll to position [284, 0]
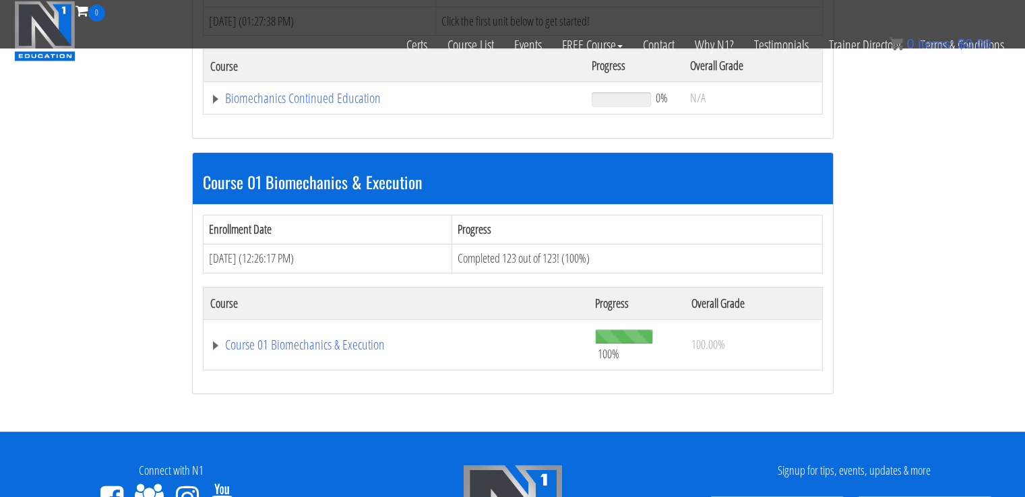
click at [713, 307] on th "Overall Grade" at bounding box center [753, 303] width 137 height 32
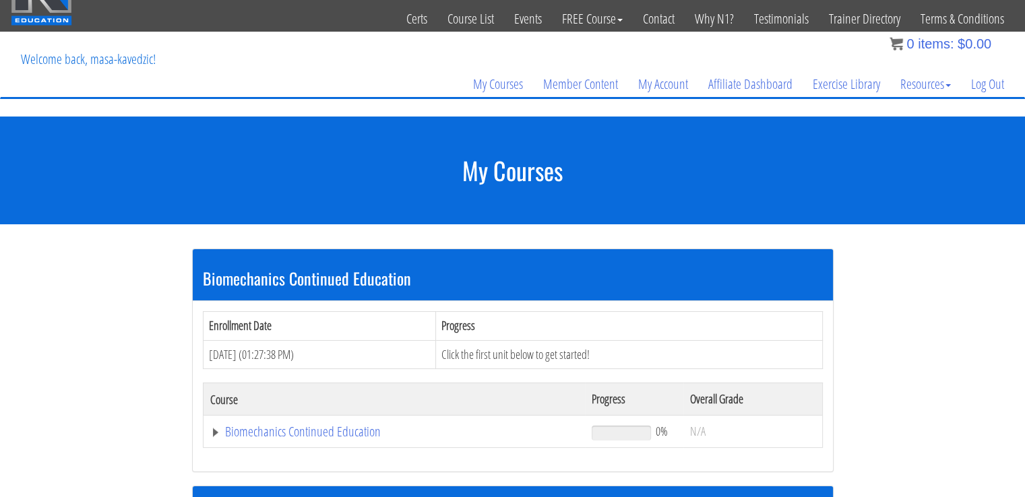
scroll to position [0, 0]
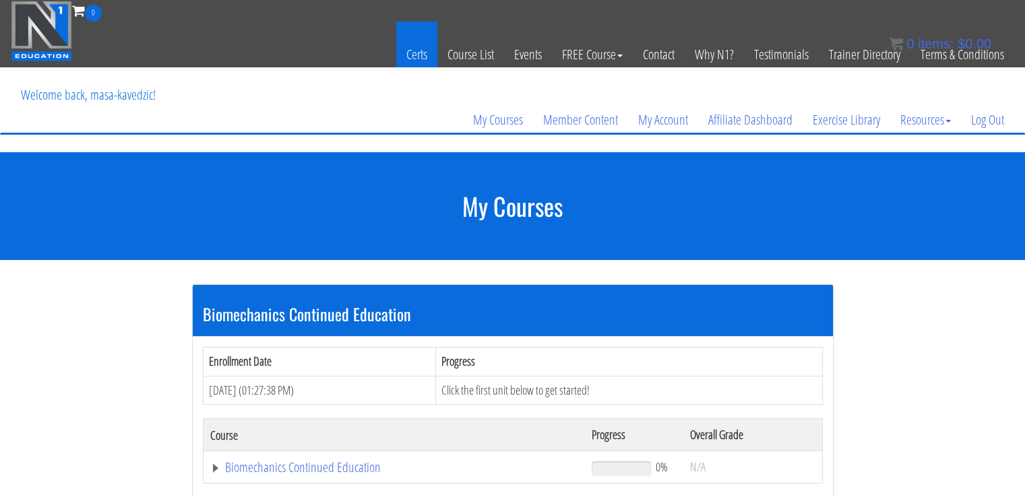
click at [411, 49] on link "Certs" at bounding box center [416, 55] width 41 height 66
